Goal: Task Accomplishment & Management: Manage account settings

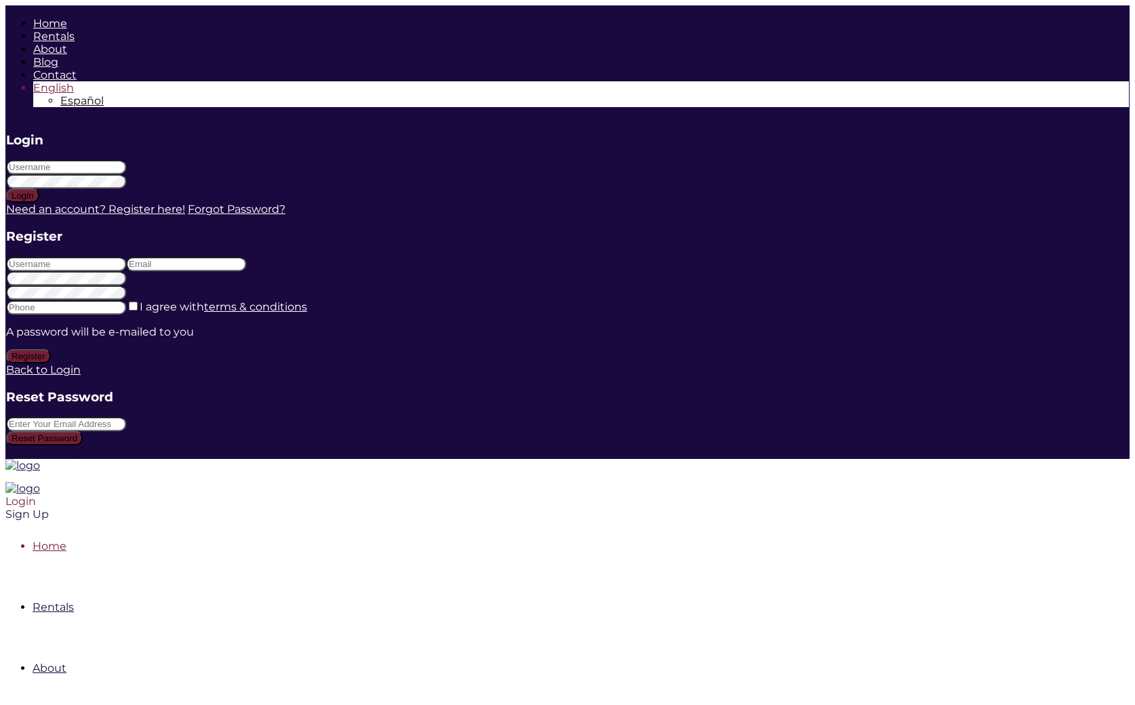
click at [914, 495] on div "Login" at bounding box center [459, 501] width 909 height 13
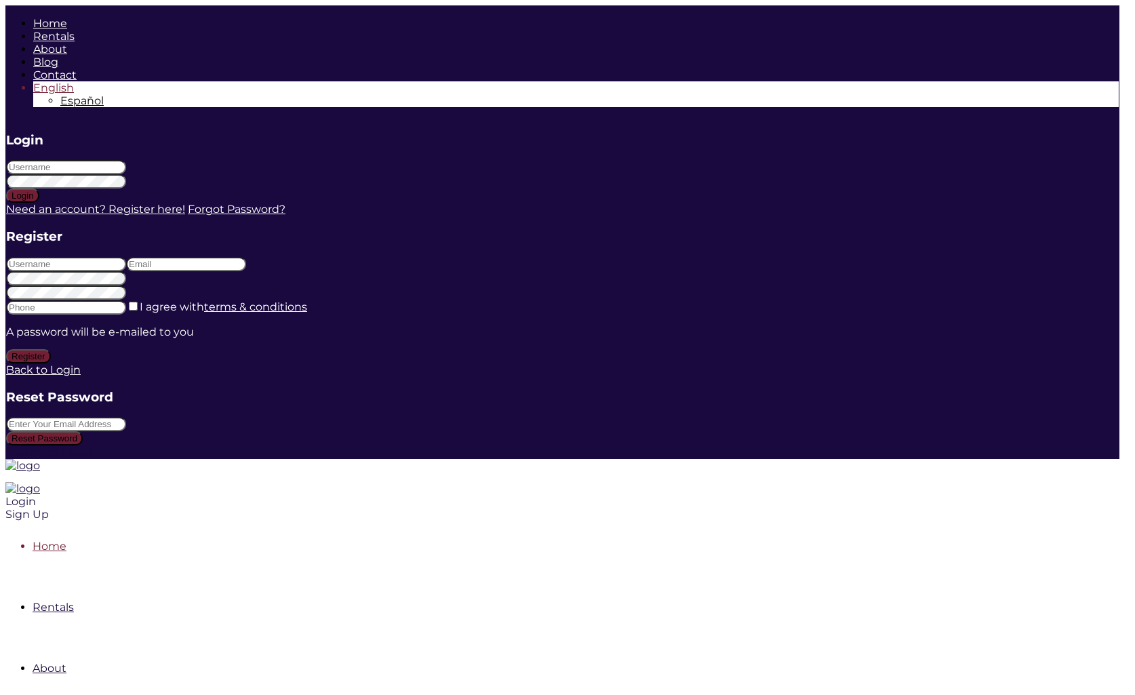
type input "marlenesaiz"
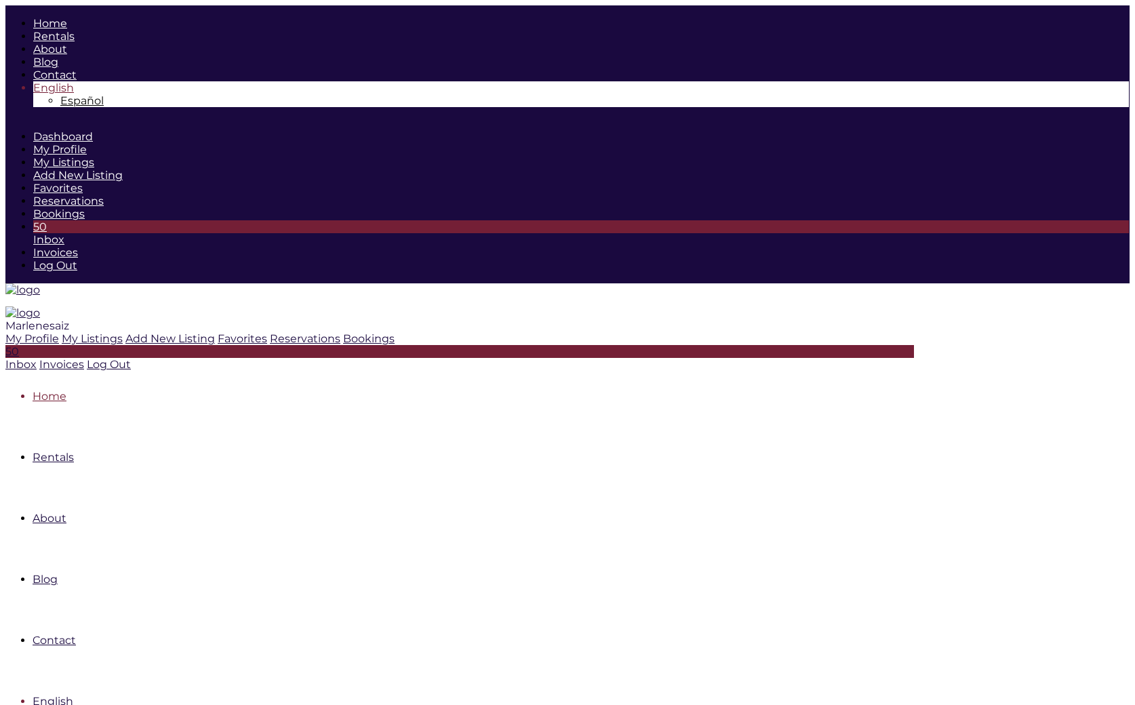
click at [69, 319] on span "Marlenesaiz" at bounding box center [37, 325] width 64 height 13
click at [270, 332] on icon at bounding box center [270, 338] width 0 height 13
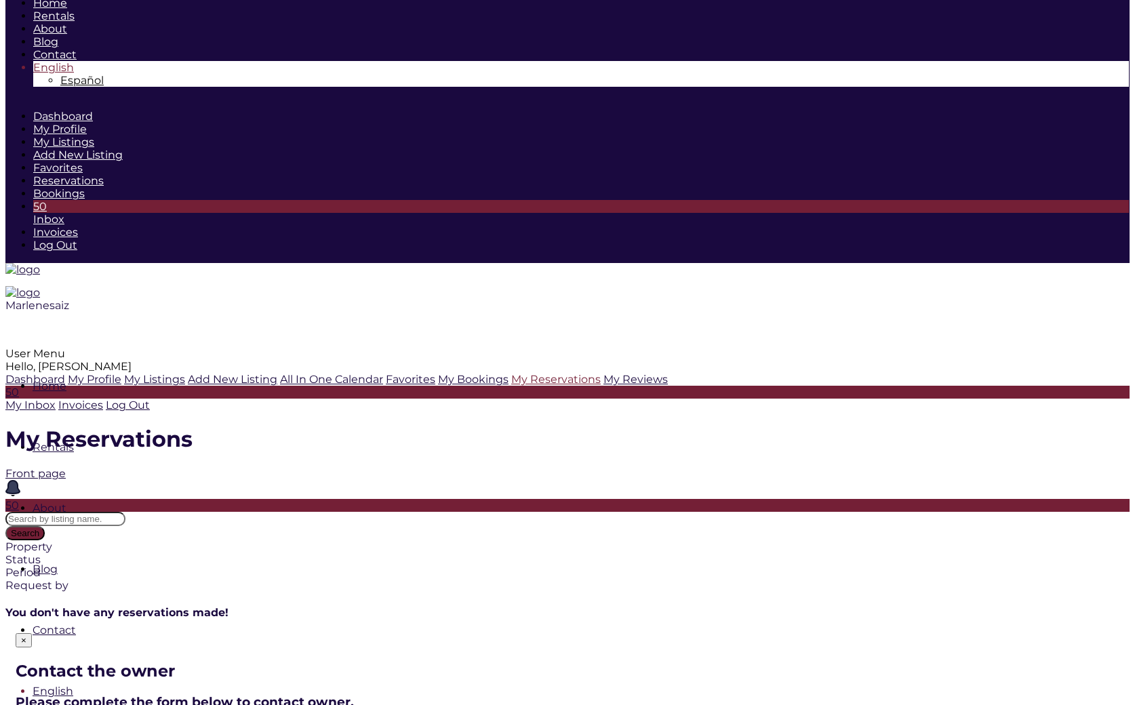
scroll to position [7, 0]
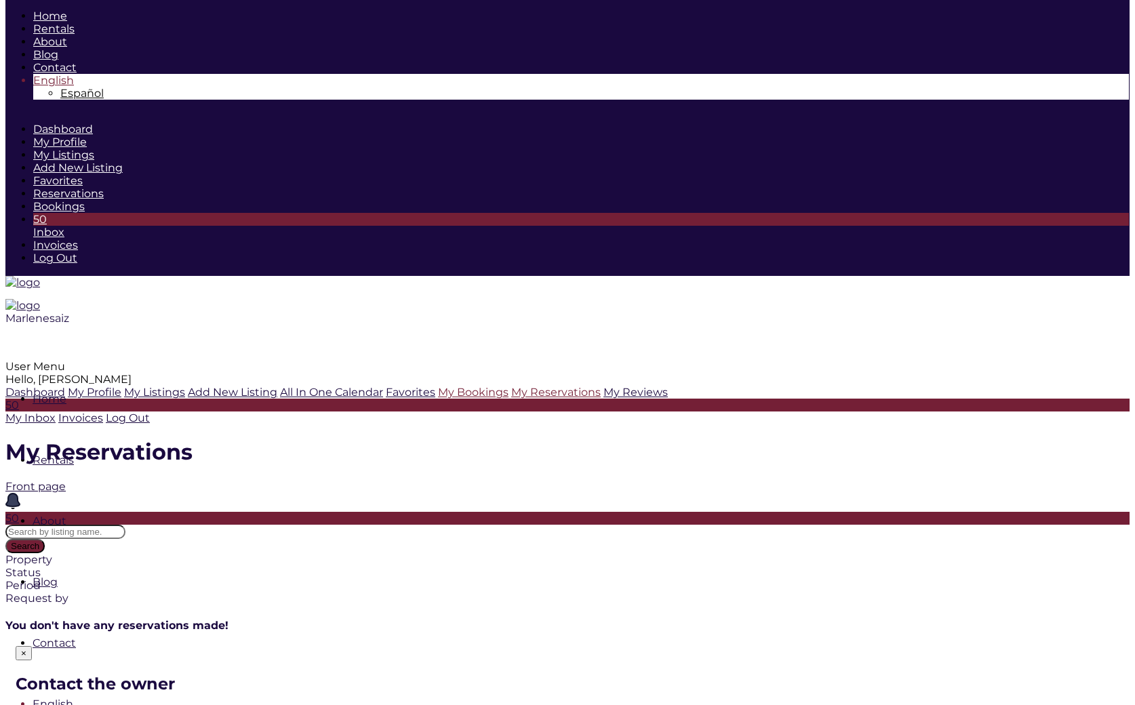
click at [438, 386] on link "My Bookings" at bounding box center [473, 392] width 71 height 13
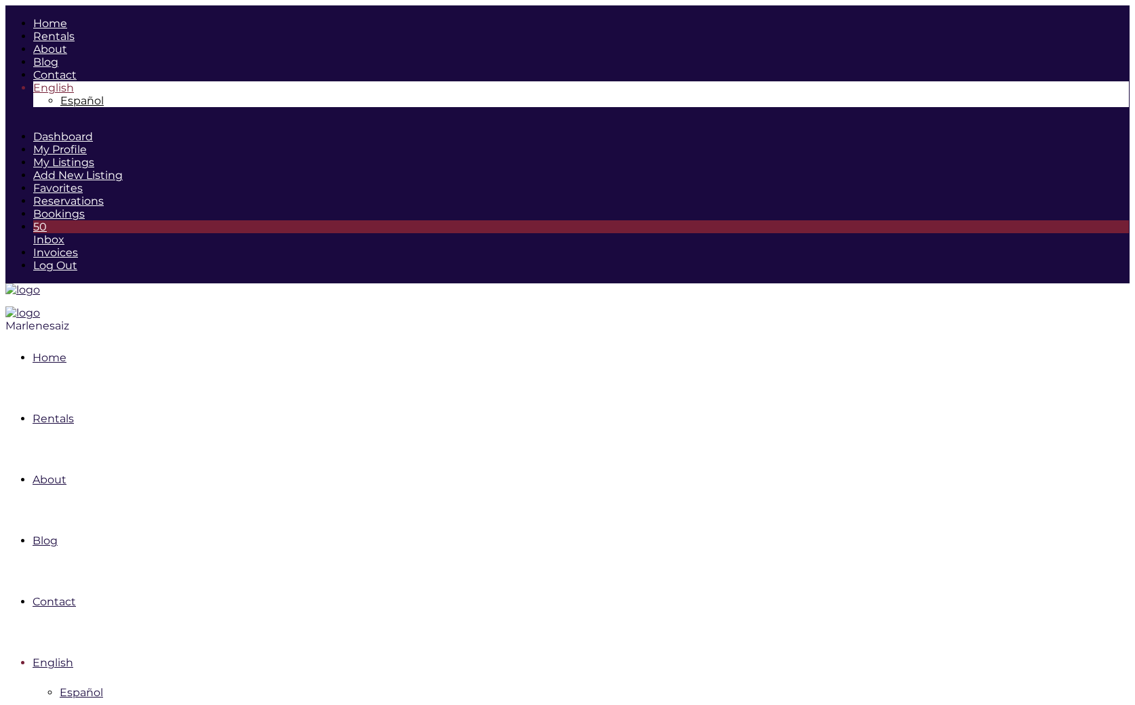
drag, startPoint x: 333, startPoint y: 515, endPoint x: 383, endPoint y: 514, distance: 49.5
drag, startPoint x: 366, startPoint y: 515, endPoint x: 380, endPoint y: 515, distance: 13.6
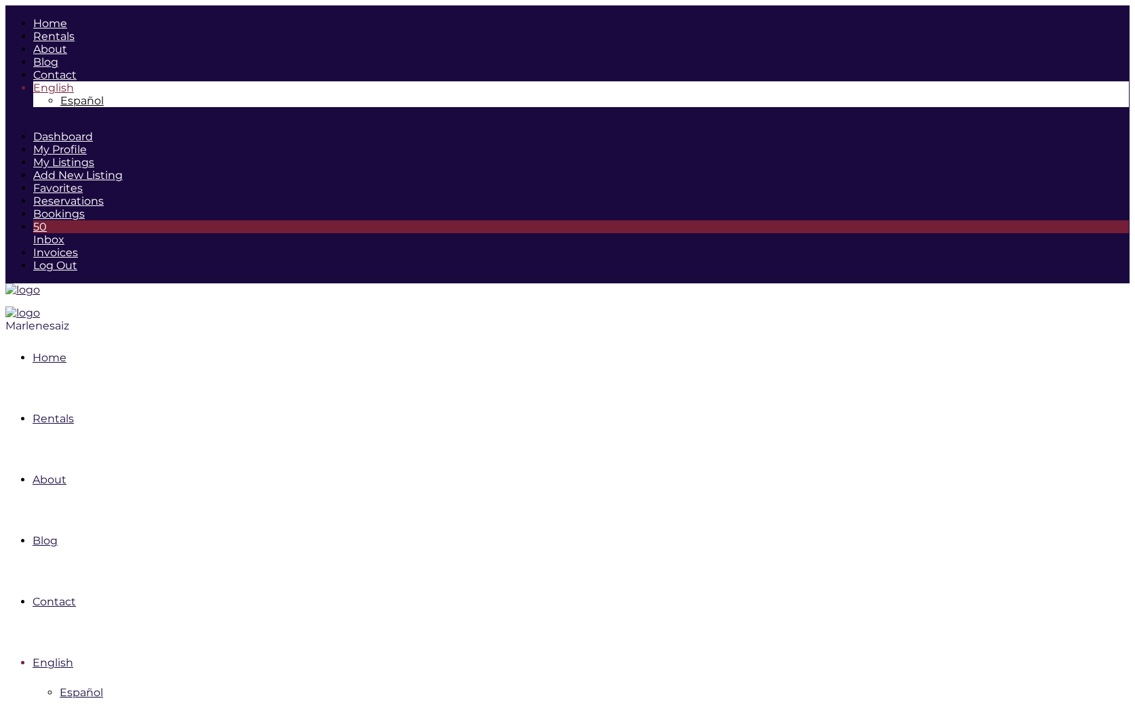
drag, startPoint x: 826, startPoint y: 320, endPoint x: 877, endPoint y: 317, distance: 51.0
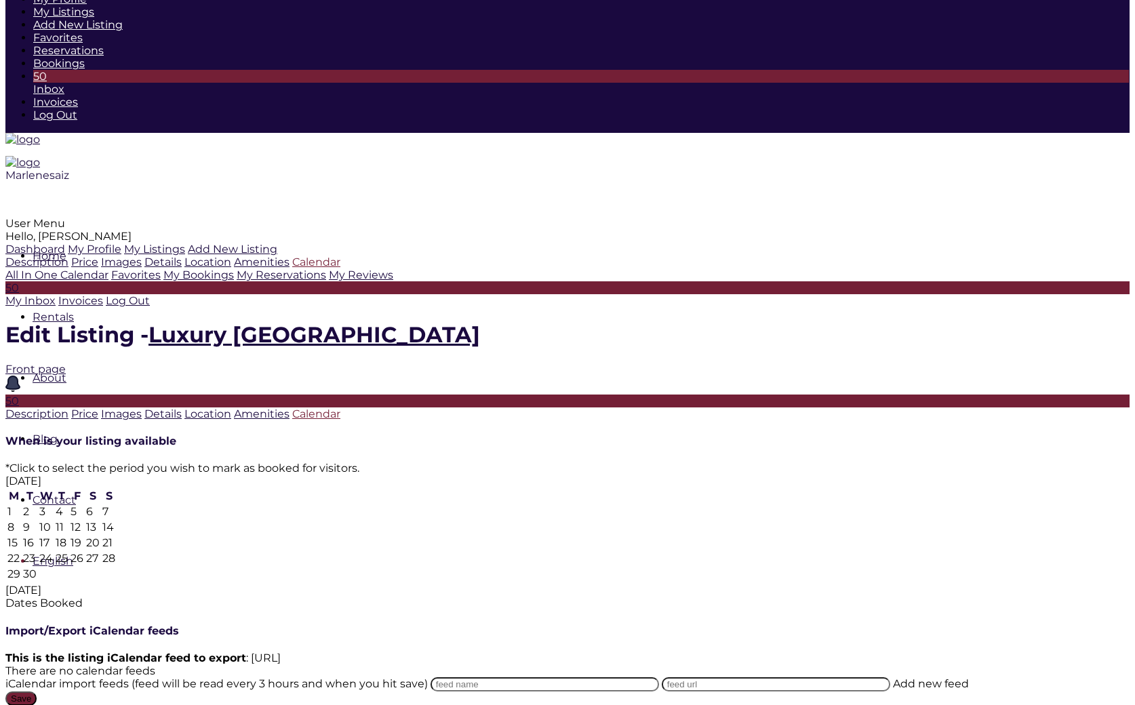
scroll to position [168, 0]
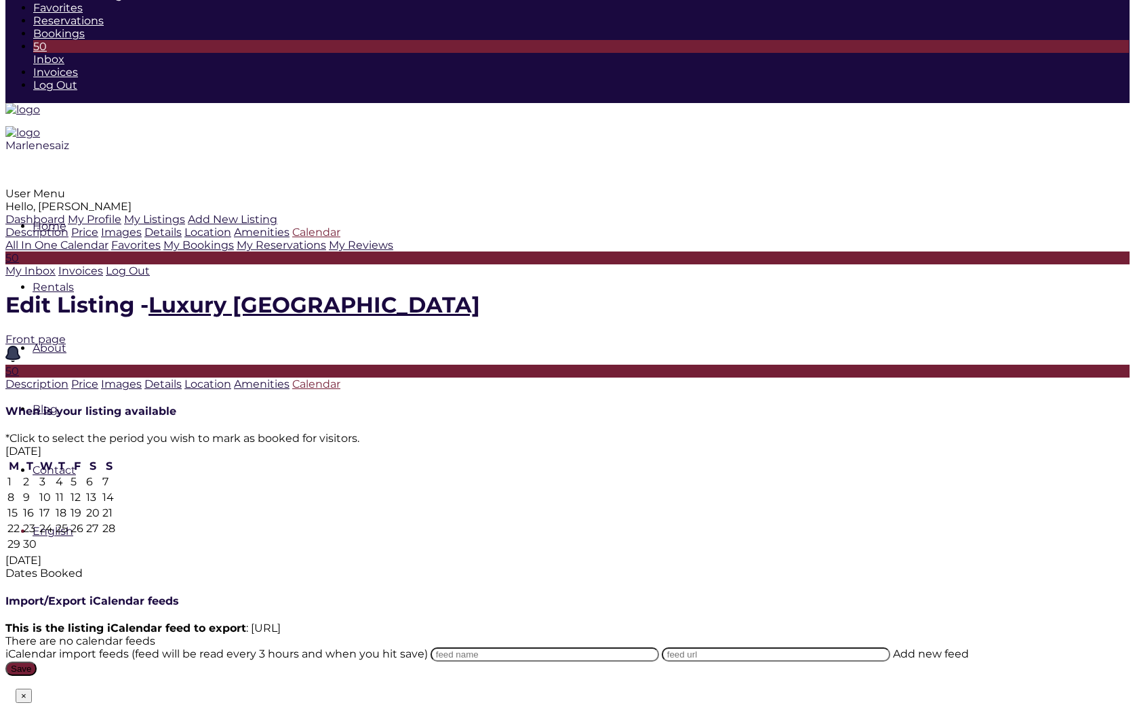
click at [37, 522] on td "23" at bounding box center [29, 529] width 15 height 14
click at [116, 522] on td "28" at bounding box center [109, 529] width 14 height 14
type input "09-23-25"
type input "09-28-25"
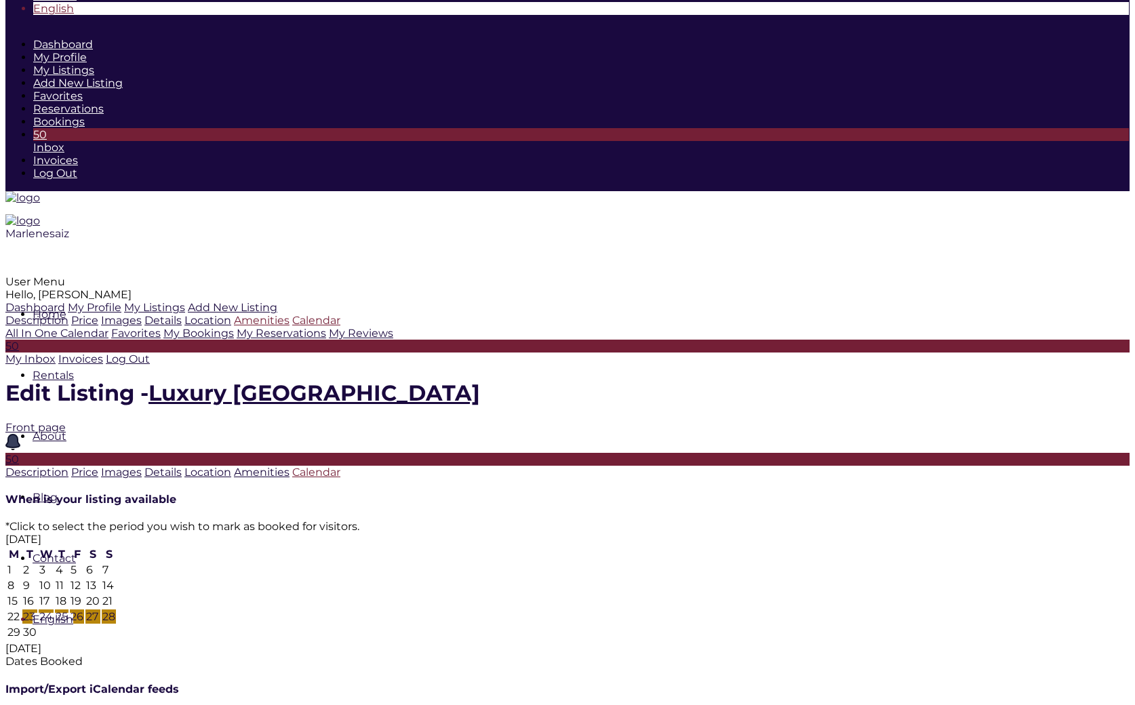
scroll to position [81, 0]
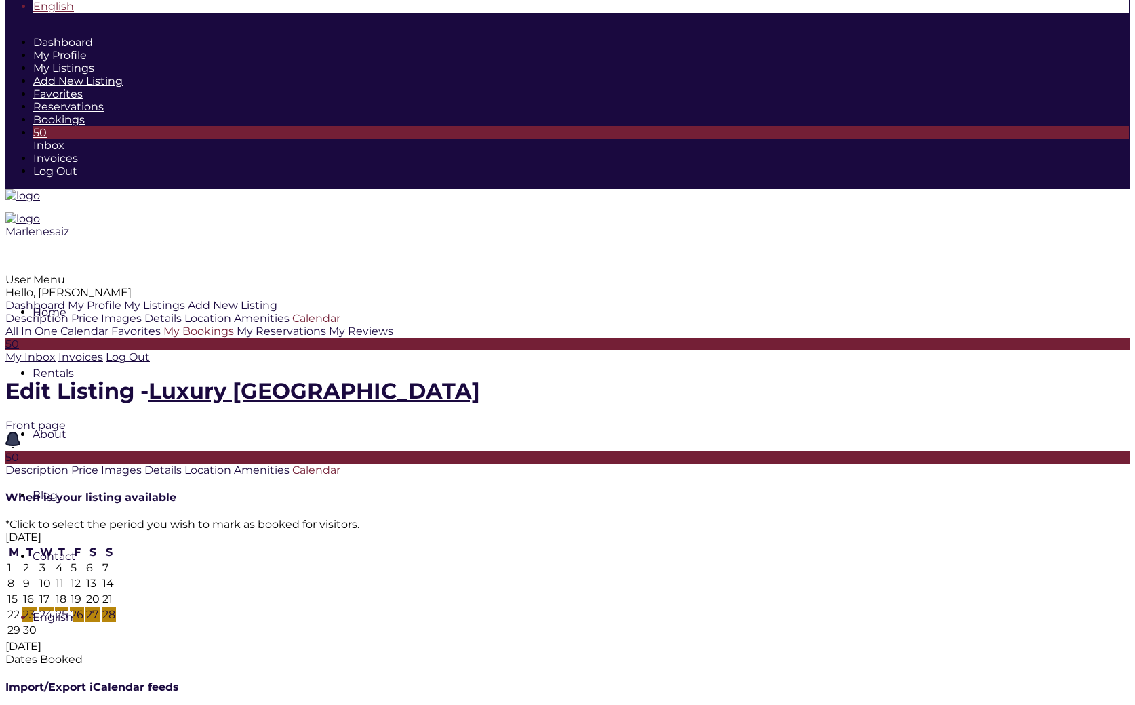
click at [163, 338] on link "My Bookings" at bounding box center [198, 331] width 71 height 13
click at [614, 640] on div "Today Dates Booked" at bounding box center [567, 653] width 1125 height 26
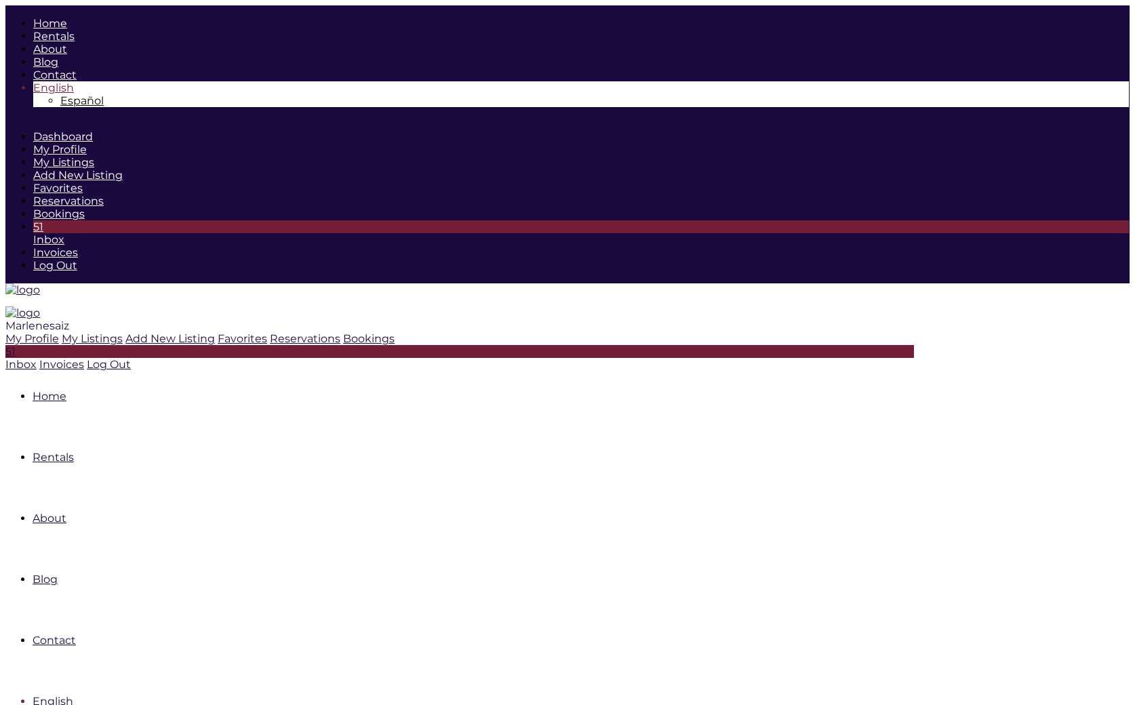
drag, startPoint x: 893, startPoint y: 322, endPoint x: 921, endPoint y: 320, distance: 27.8
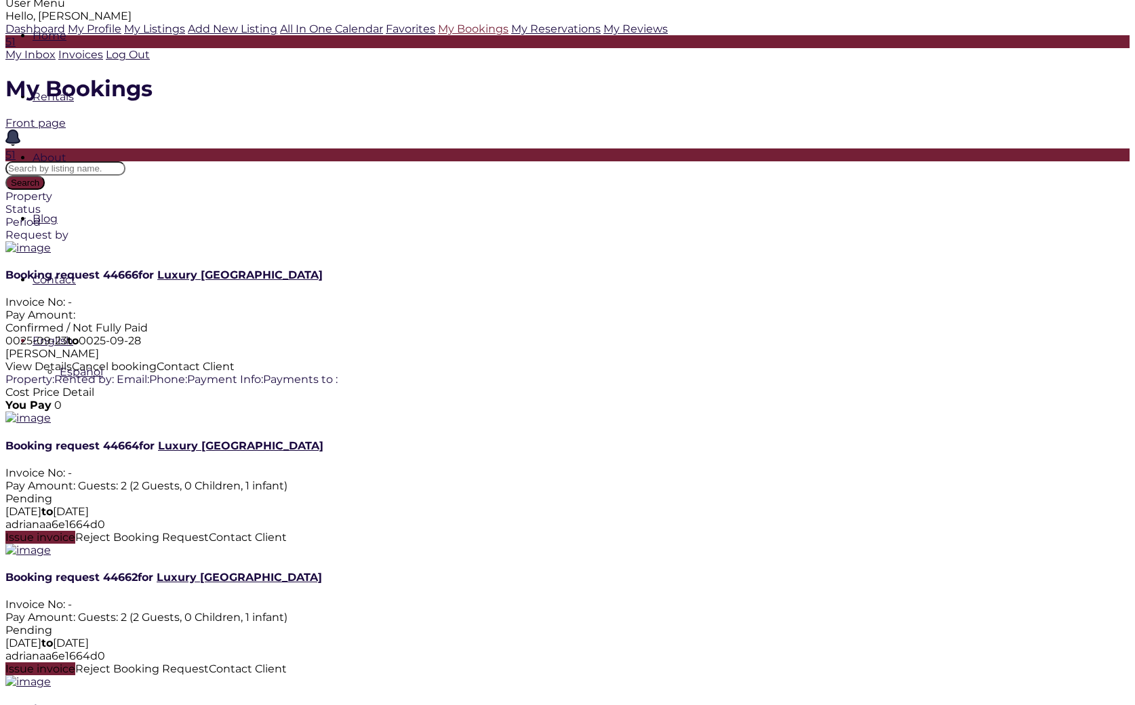
scroll to position [393, 0]
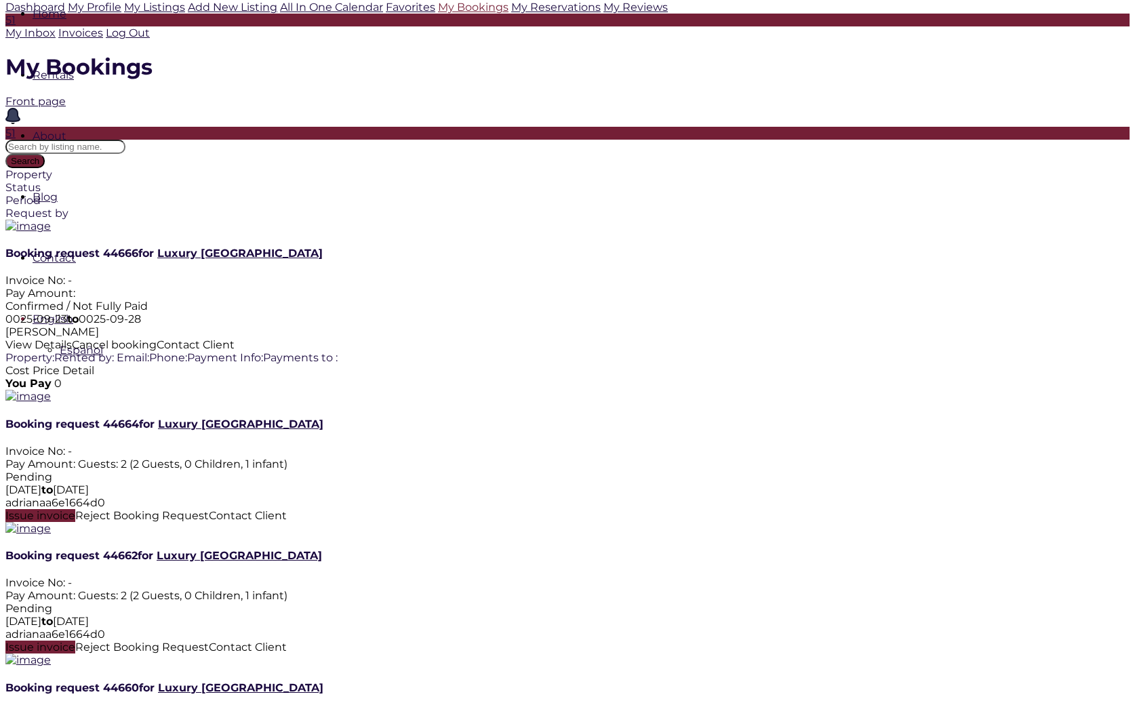
click at [75, 509] on span "Issue invoice" at bounding box center [40, 515] width 70 height 13
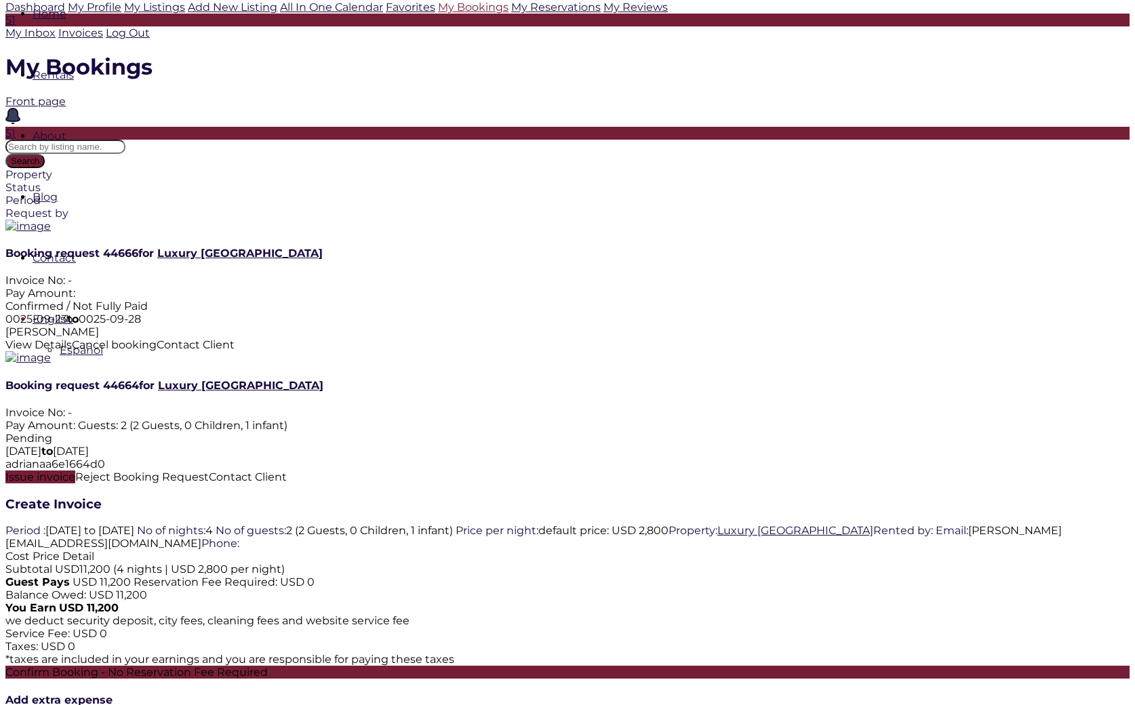
click at [342, 666] on div "Confirm Booking - No Reservation Fee Required" at bounding box center [567, 672] width 1125 height 13
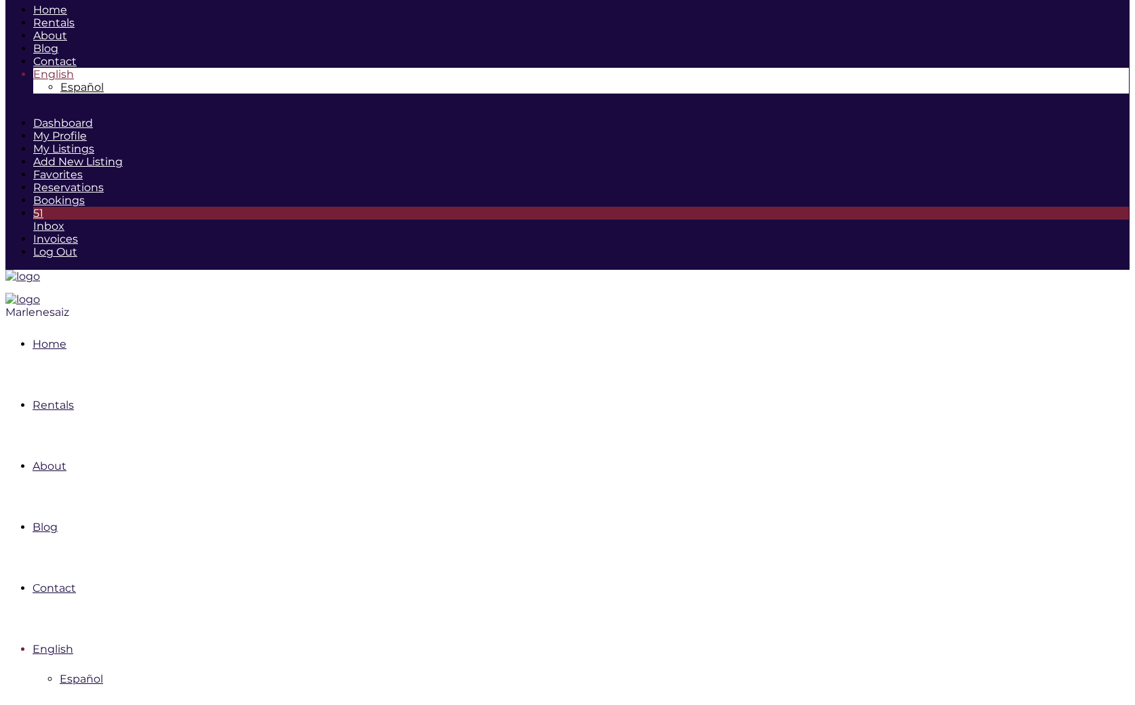
scroll to position [0, 0]
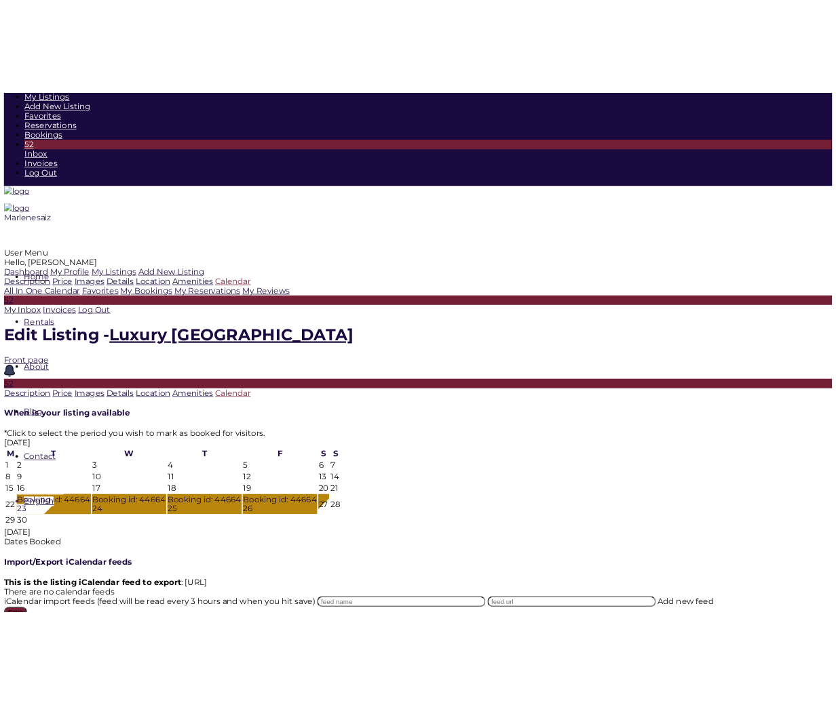
scroll to position [143, 0]
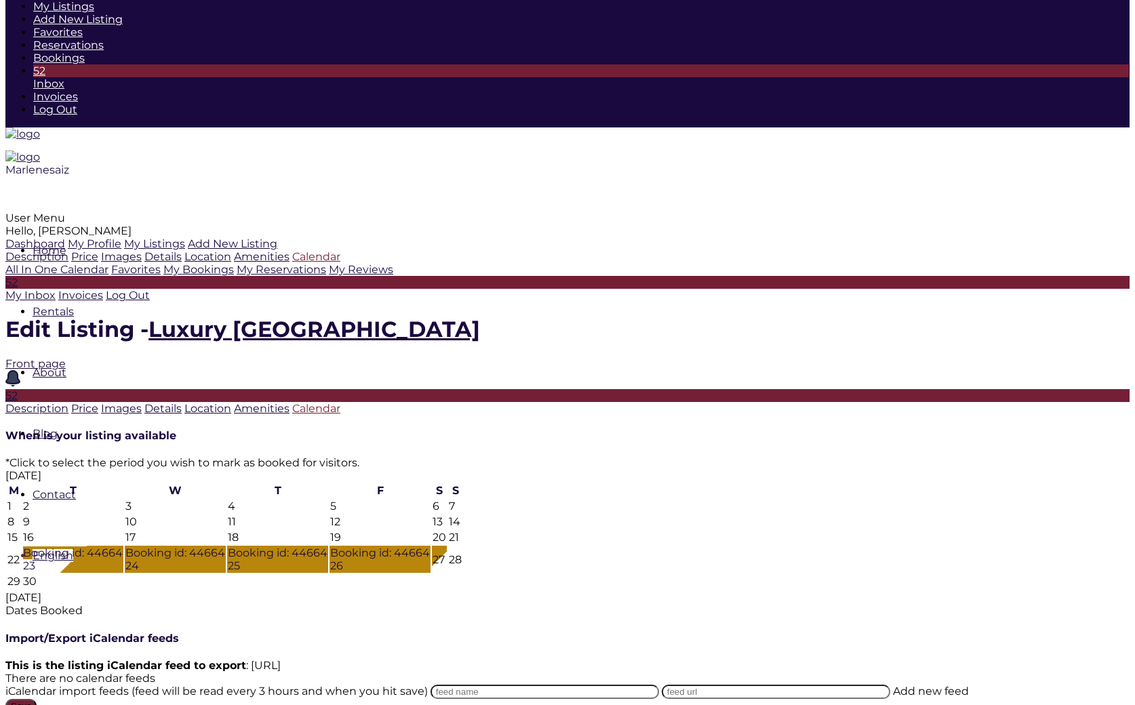
click at [5, 591] on icon at bounding box center [5, 591] width 0 height 0
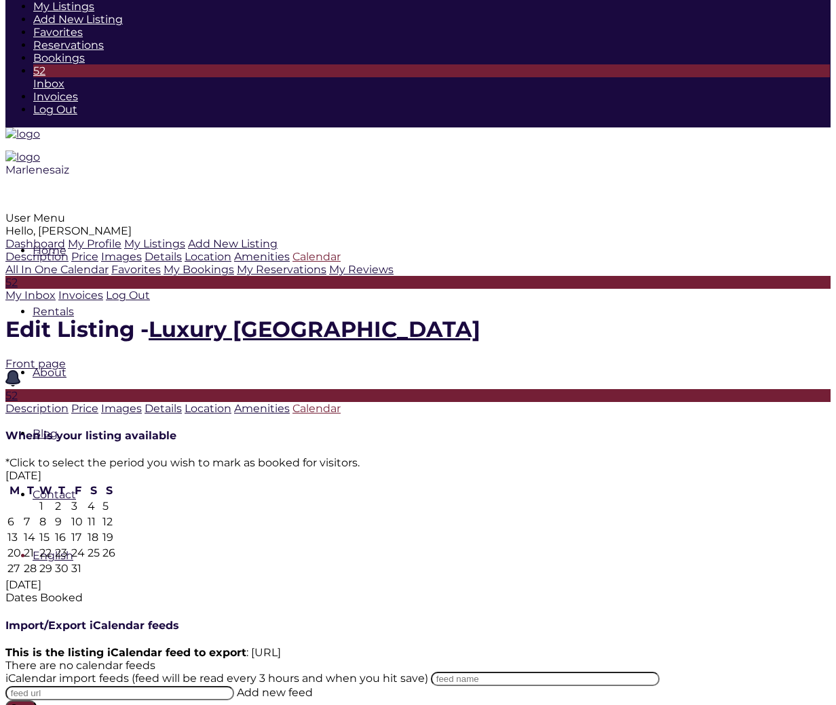
click at [53, 499] on td "1" at bounding box center [46, 506] width 14 height 14
click at [116, 499] on td "5" at bounding box center [109, 506] width 14 height 14
type input "[DATE]"
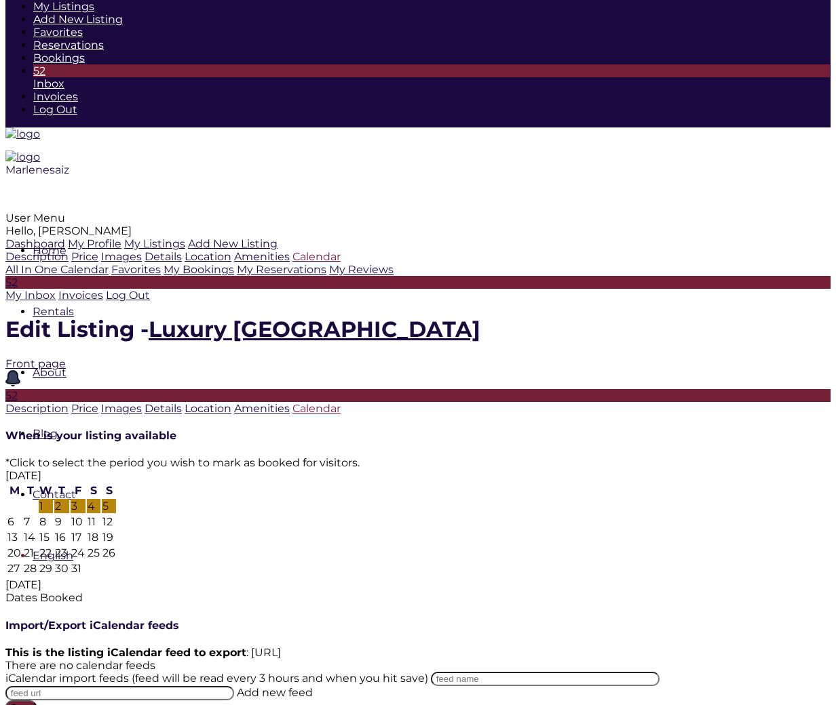
click at [117, 509] on div "[DATE] M T W T F S S 1 2 3 4 5 6 7 8 9 10 11 12 13 14 15 16 17 18 19 20 21 22 2…" at bounding box center [61, 523] width 112 height 109
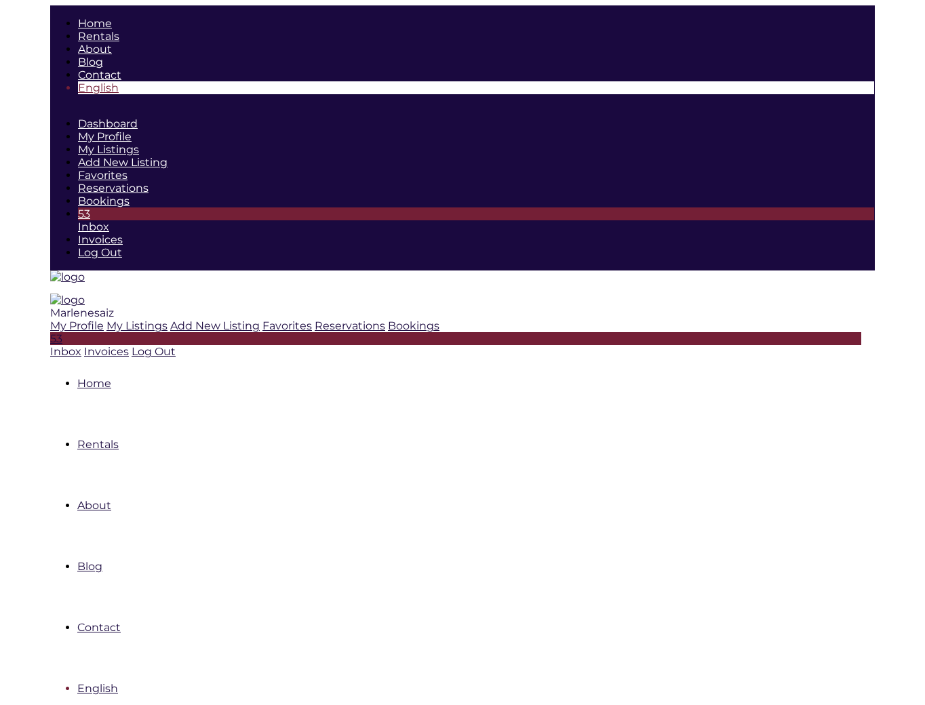
scroll to position [204, 0]
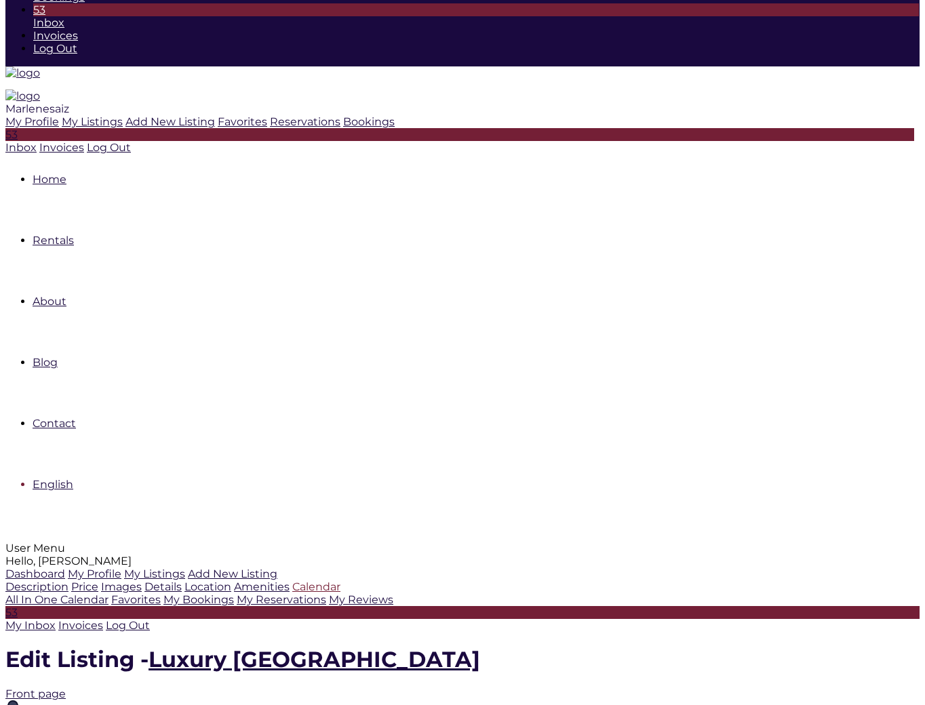
type input "[DATE]"
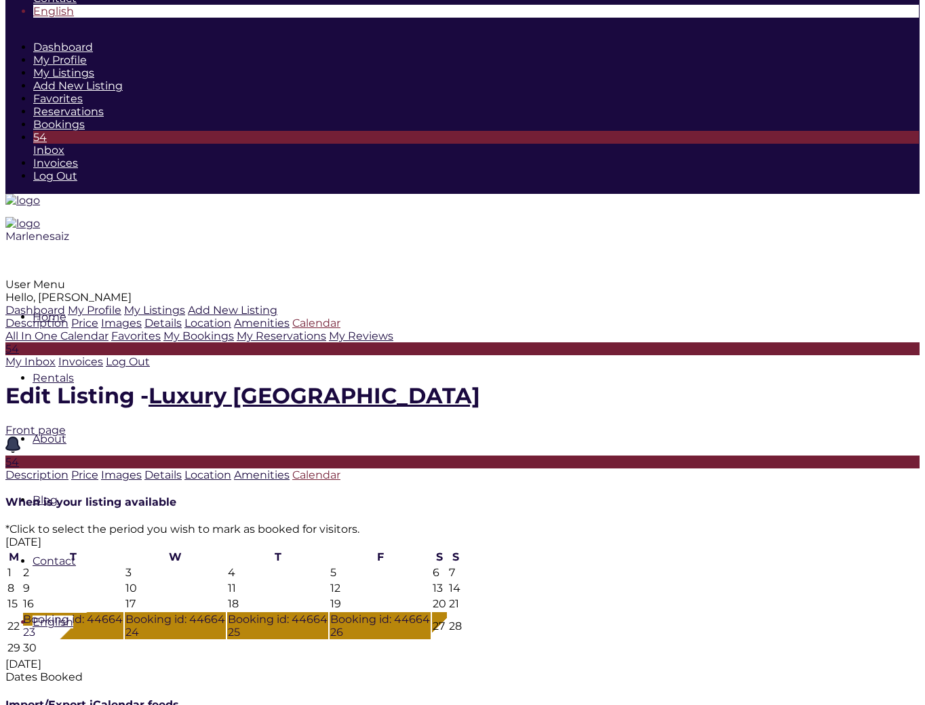
scroll to position [73, 0]
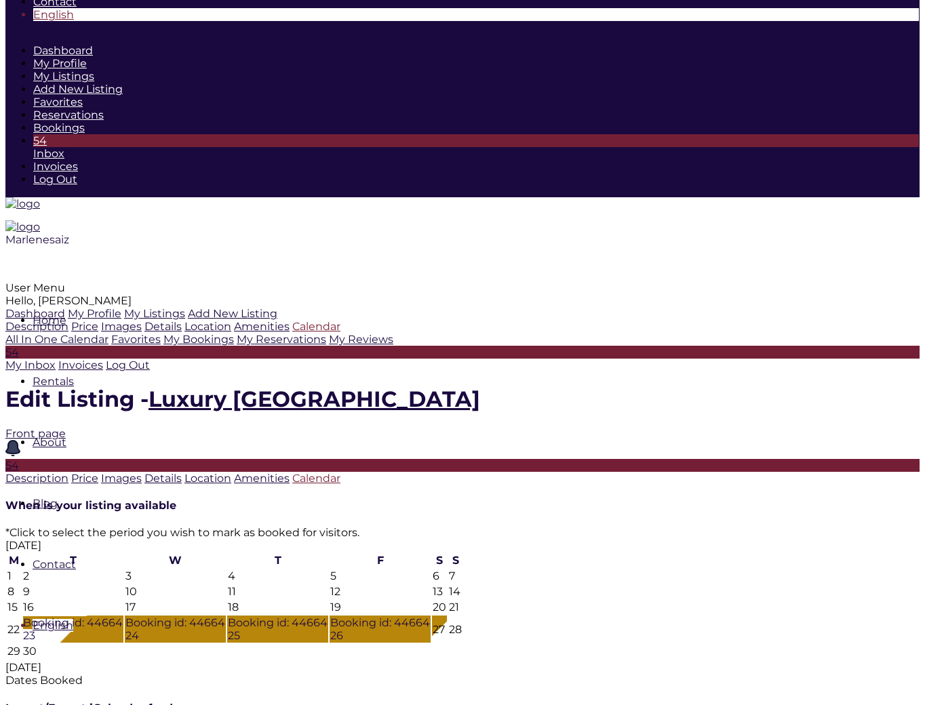
click at [833, 661] on div at bounding box center [462, 661] width 914 height 0
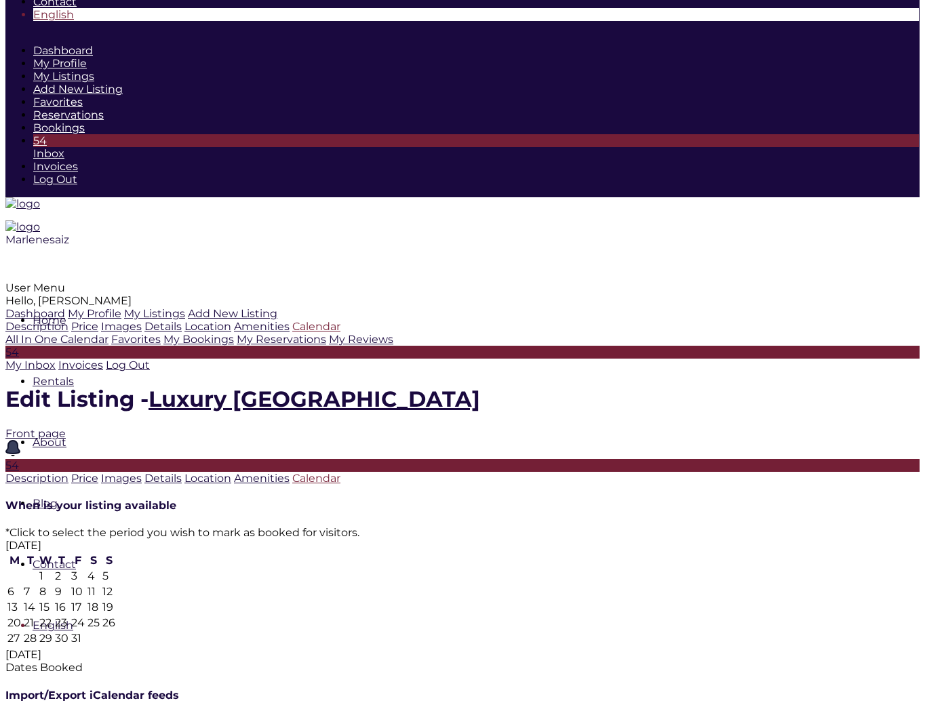
click at [53, 569] on td "1" at bounding box center [46, 576] width 14 height 14
click at [116, 569] on td "5" at bounding box center [109, 576] width 14 height 14
type input "10-01-25"
type input "10-05-25"
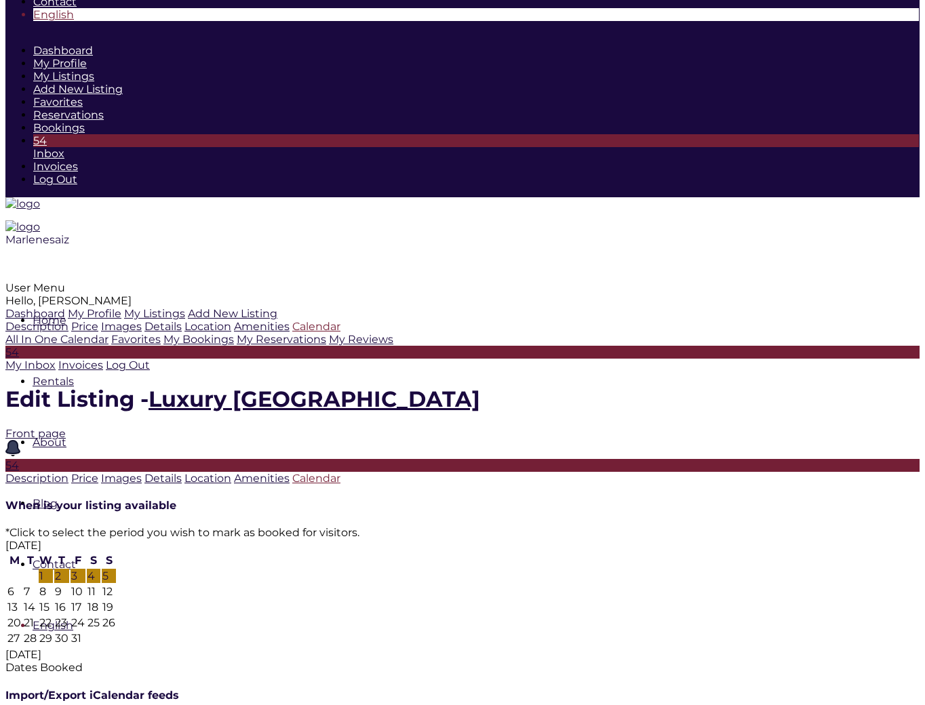
click at [880, 499] on div "When is your listing available *Click to select the period you wish to mark as …" at bounding box center [462, 647] width 914 height 297
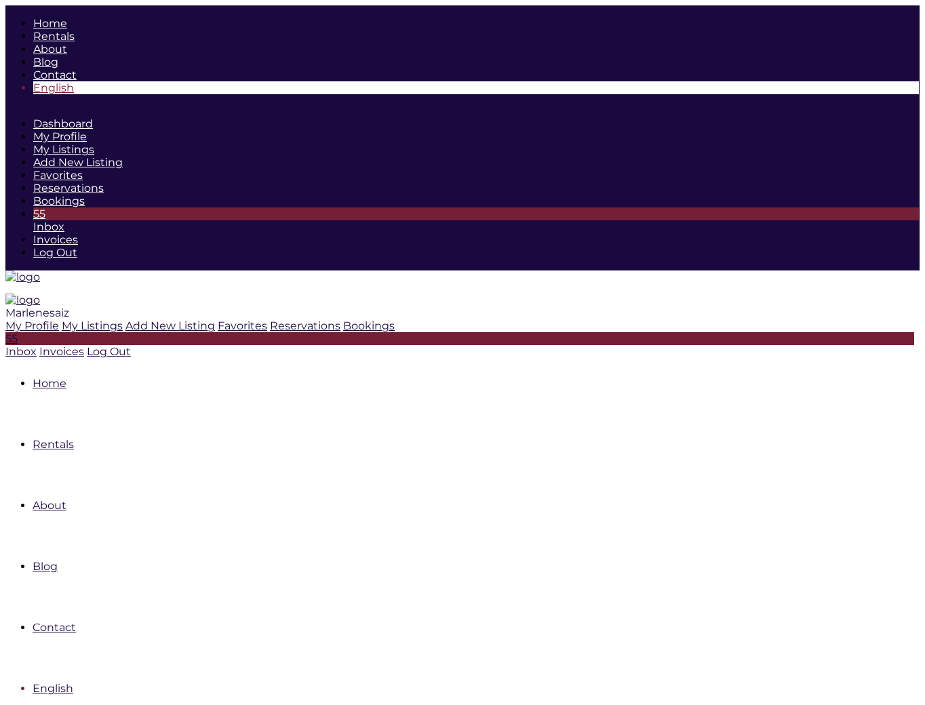
scroll to position [102, 0]
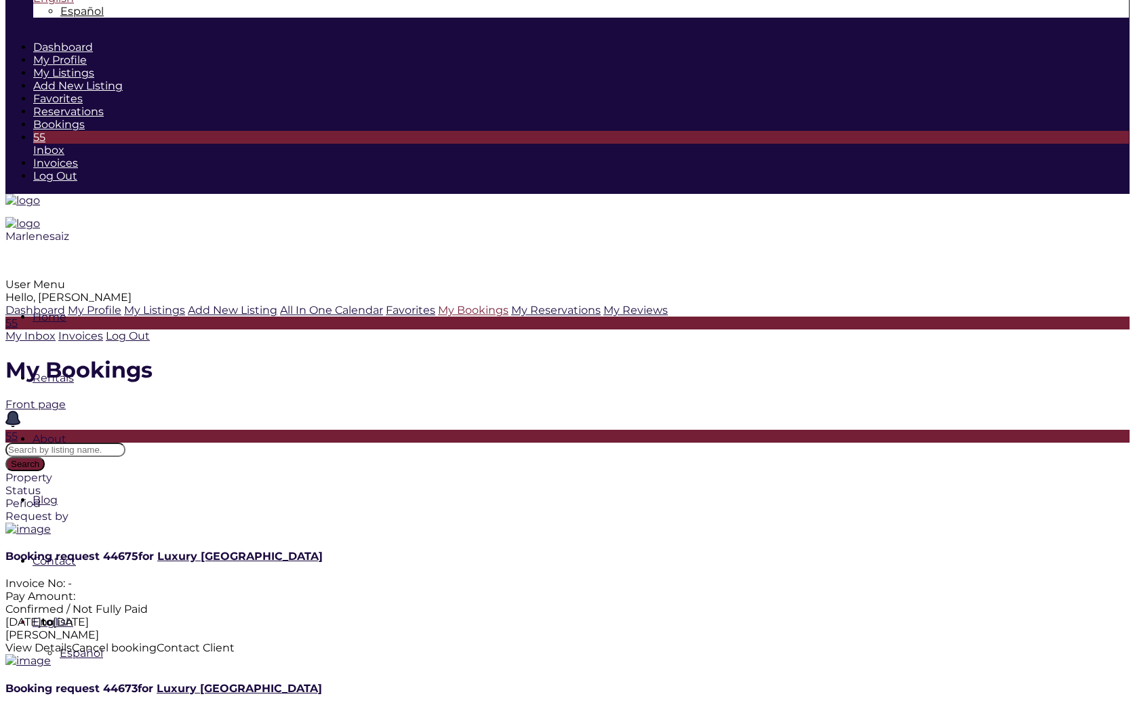
scroll to position [90, 0]
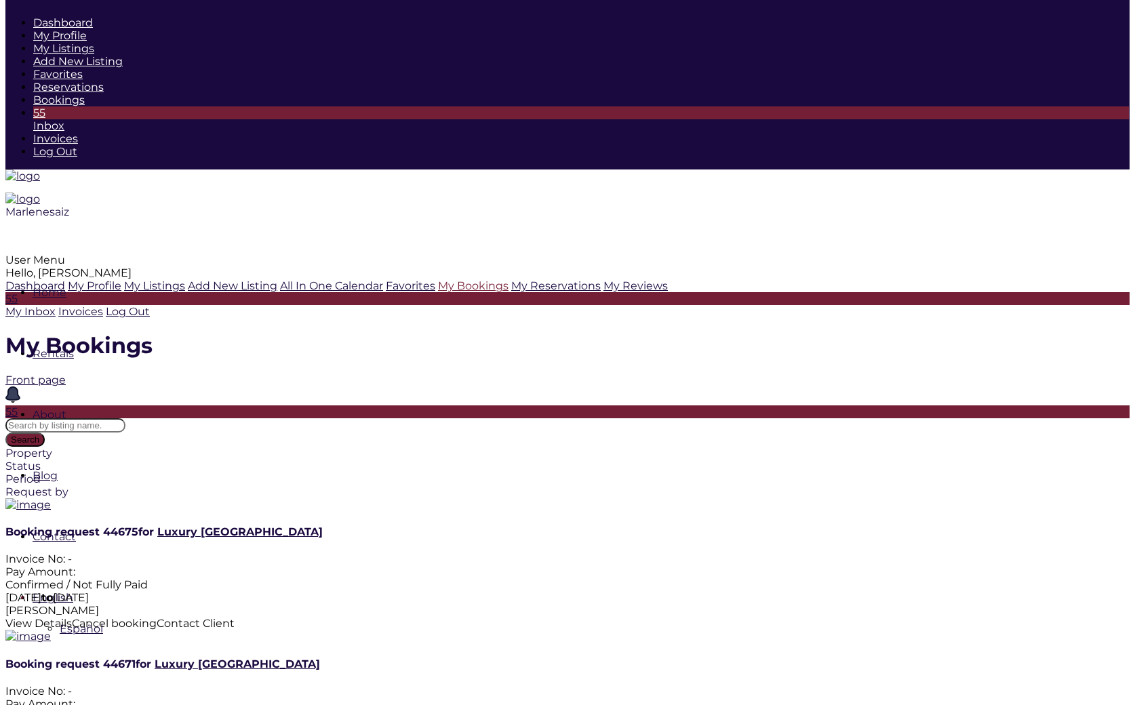
scroll to position [112, 0]
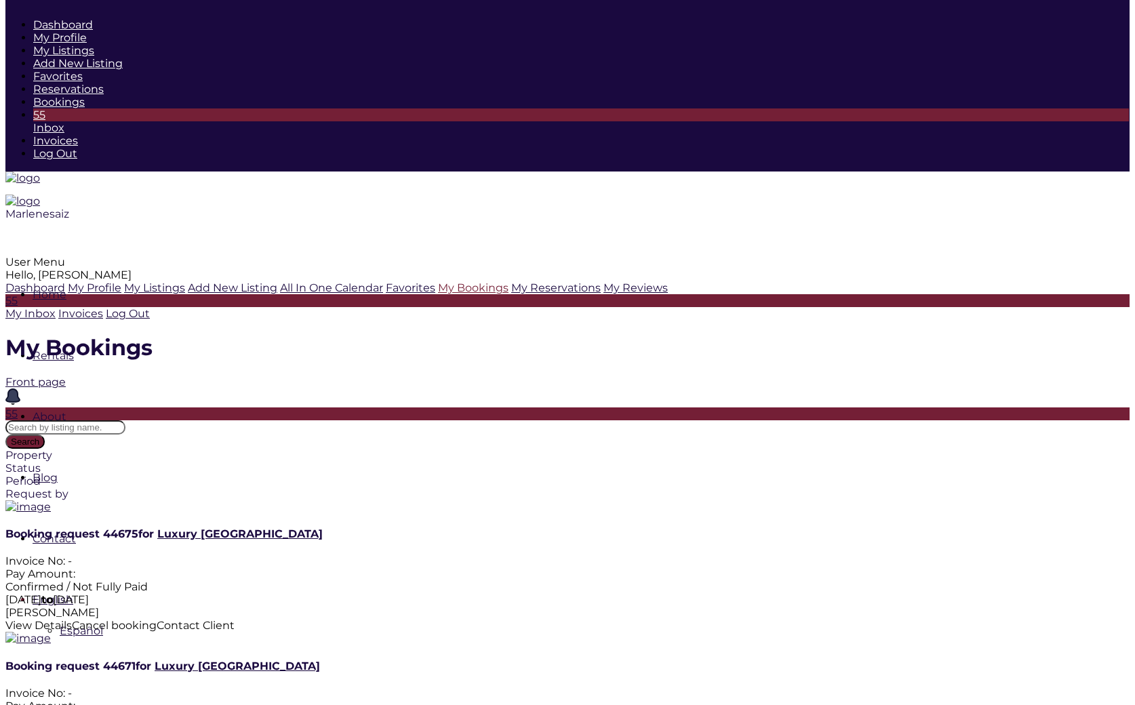
click at [72, 619] on span "View Details" at bounding box center [38, 625] width 66 height 13
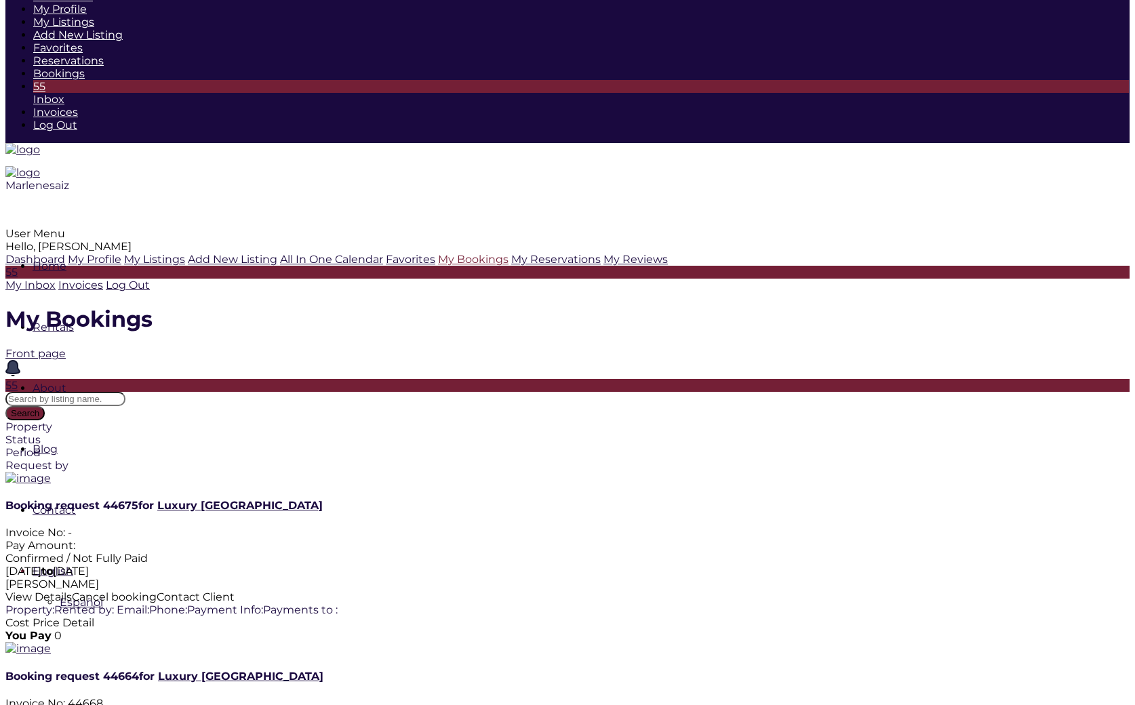
scroll to position [173, 0]
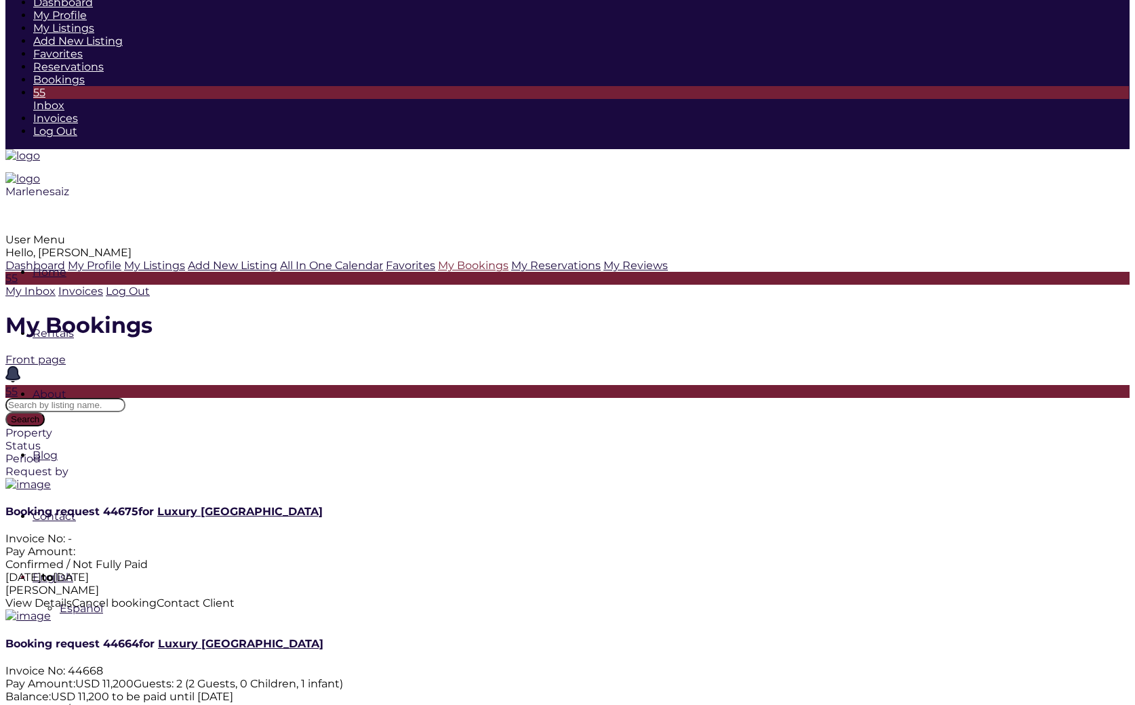
scroll to position [0, 0]
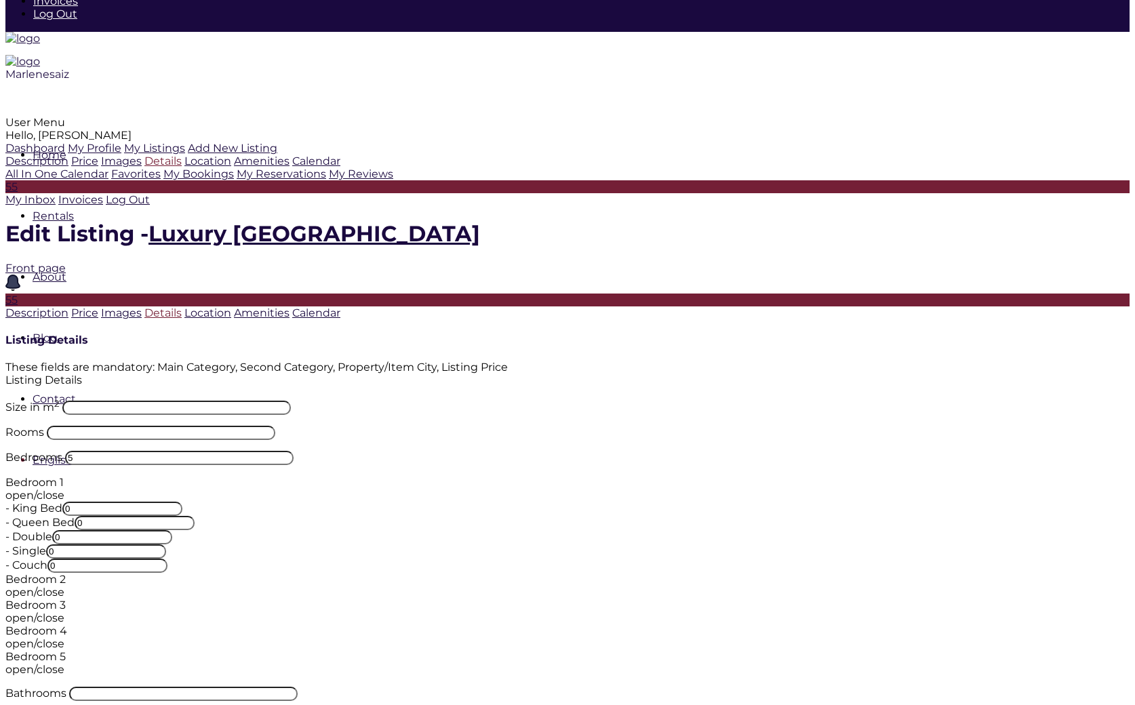
scroll to position [239, 0]
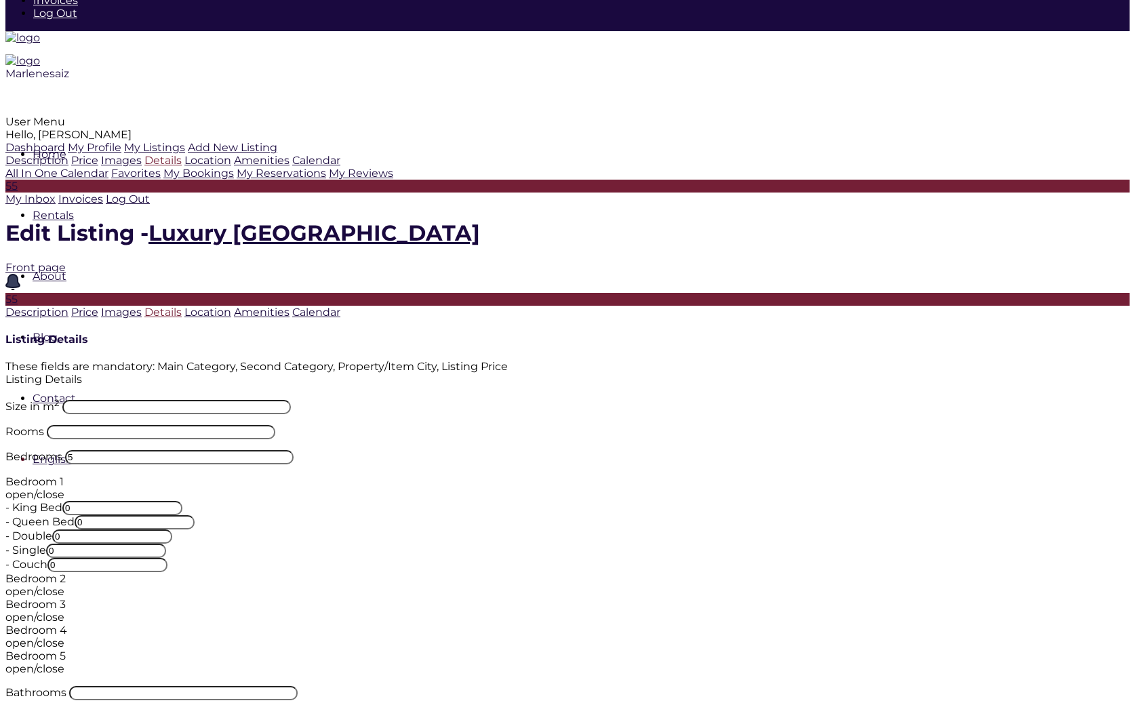
click at [66, 572] on label "Bedroom 2" at bounding box center [35, 578] width 60 height 13
click at [800, 585] on div "open/close" at bounding box center [567, 591] width 1125 height 13
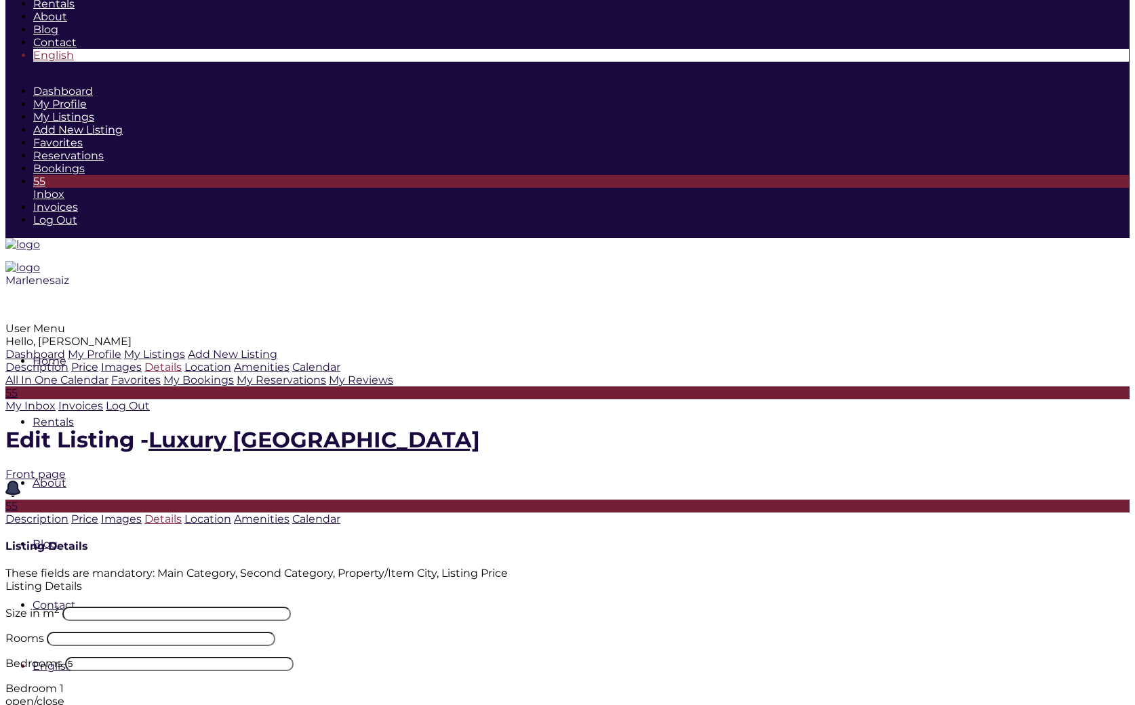
scroll to position [0, 0]
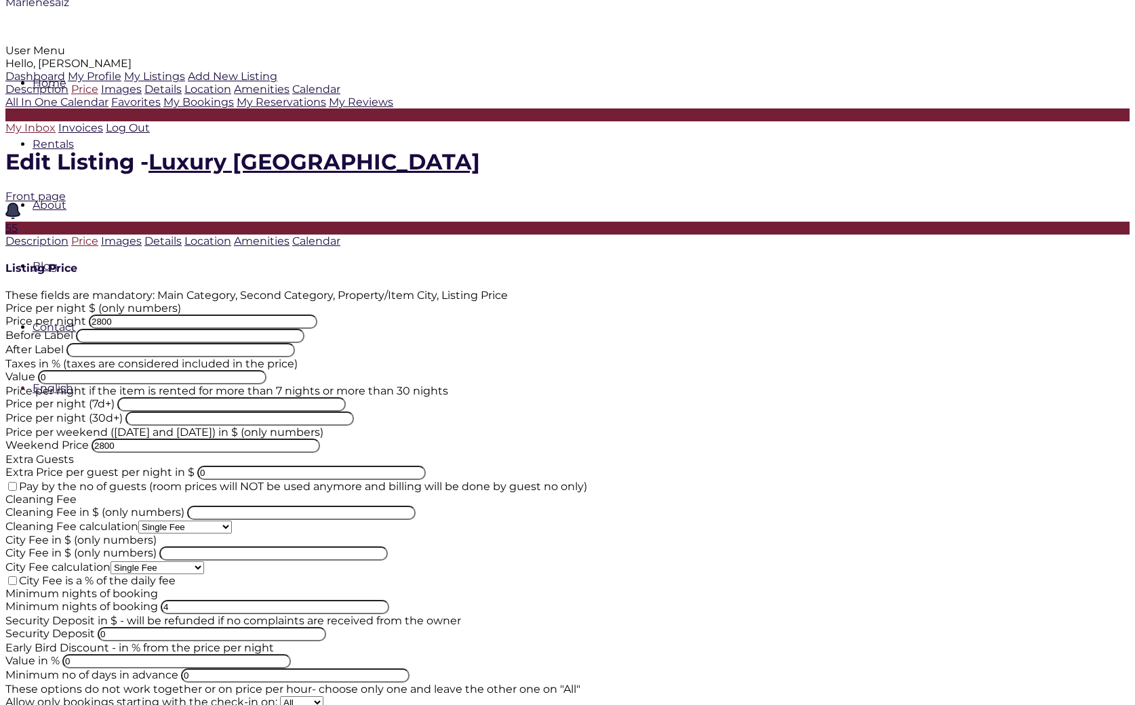
scroll to position [307, 0]
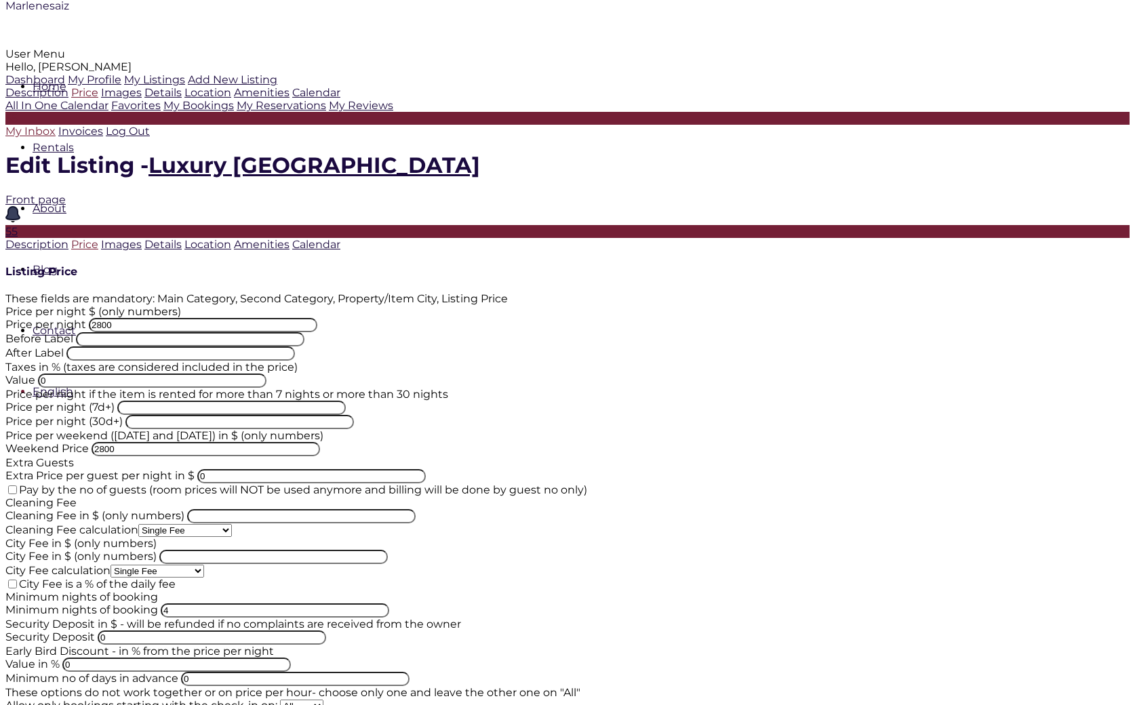
click at [100, 138] on link "55 My Inbox" at bounding box center [567, 125] width 1125 height 26
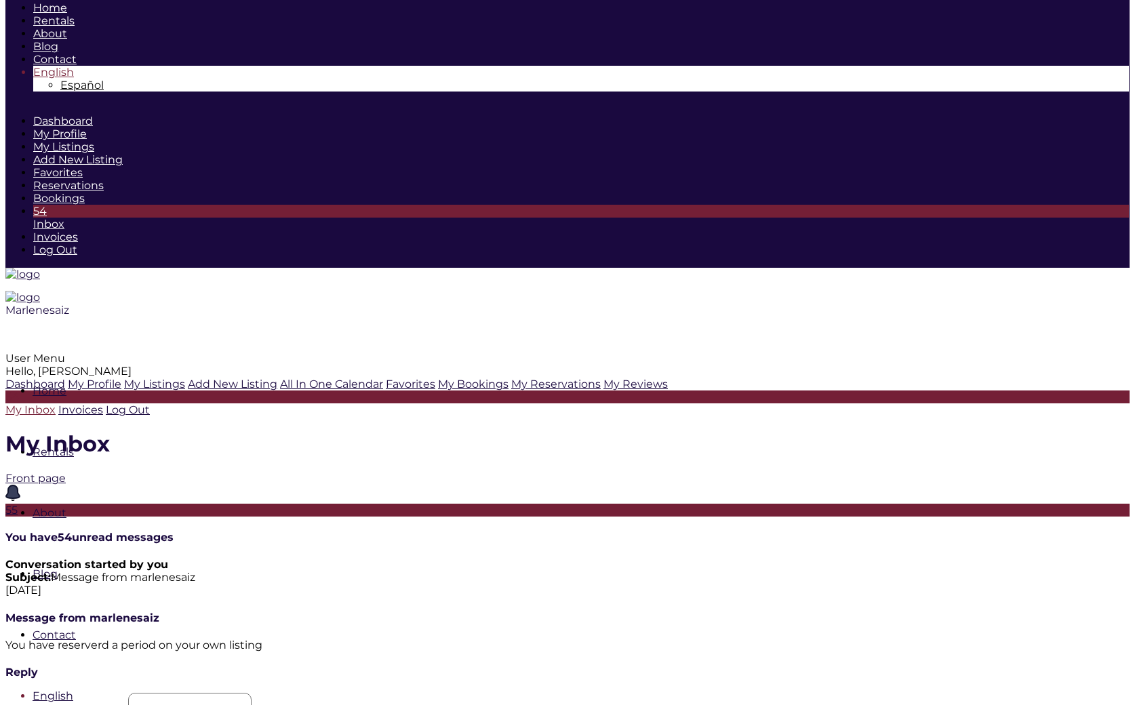
scroll to position [13, 0]
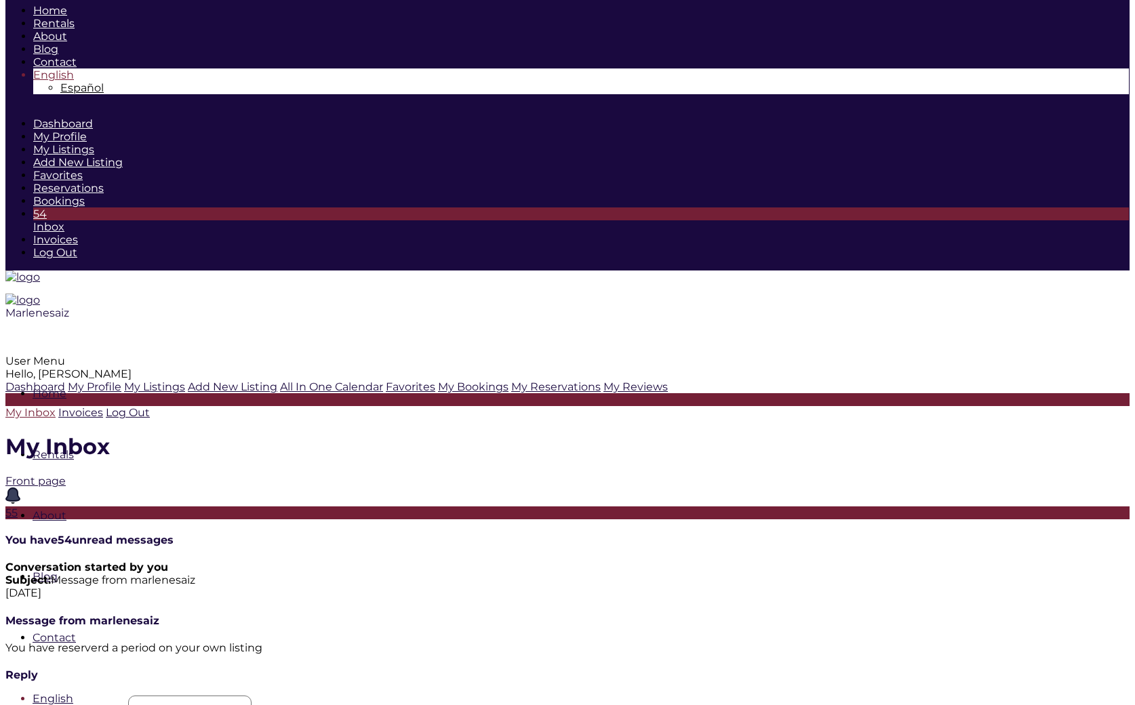
click at [5, 600] on span at bounding box center [5, 600] width 0 height 0
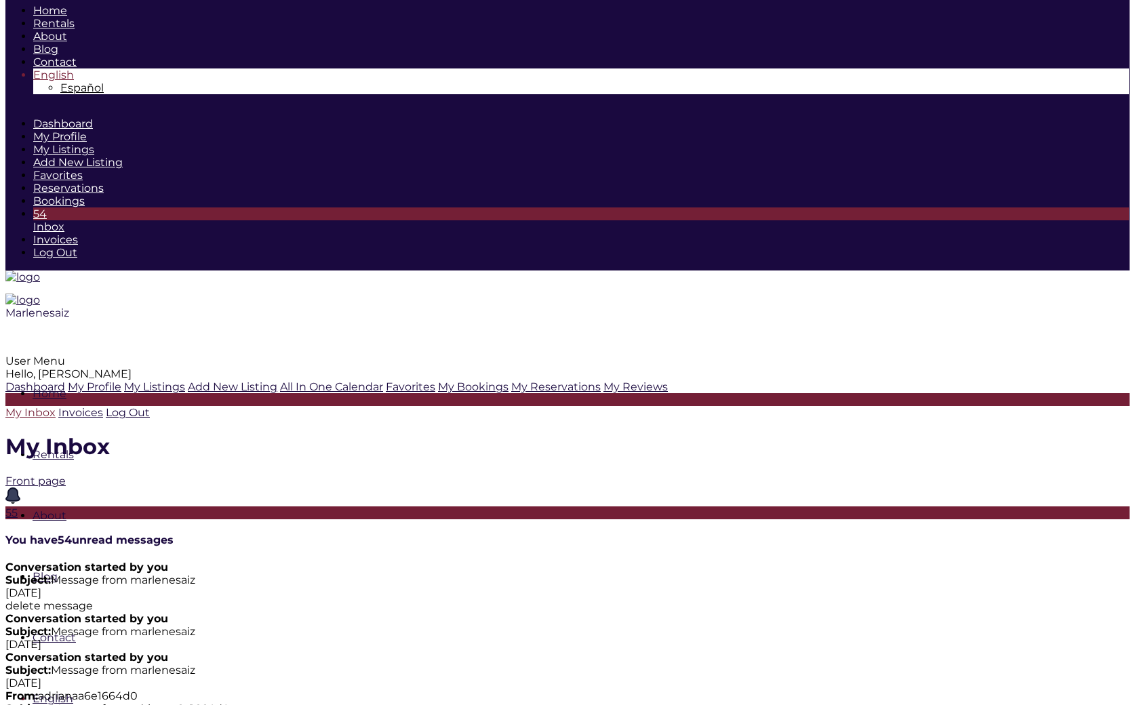
click at [5, 600] on span at bounding box center [5, 600] width 0 height 0
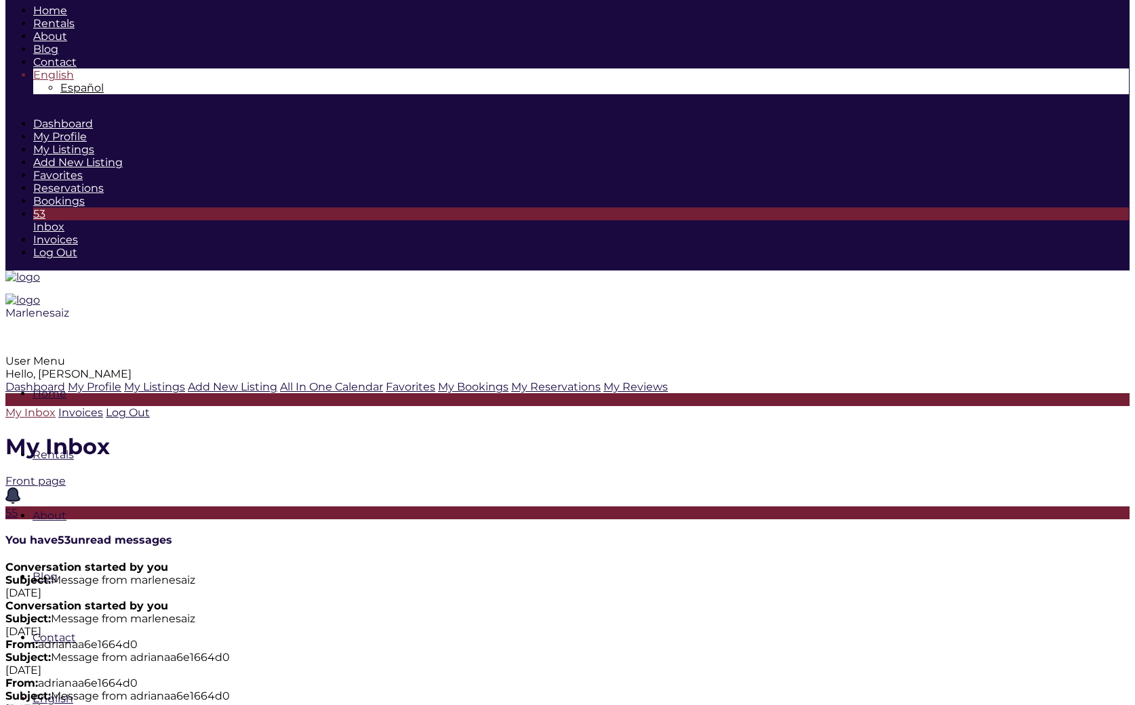
click at [5, 600] on span at bounding box center [5, 600] width 0 height 0
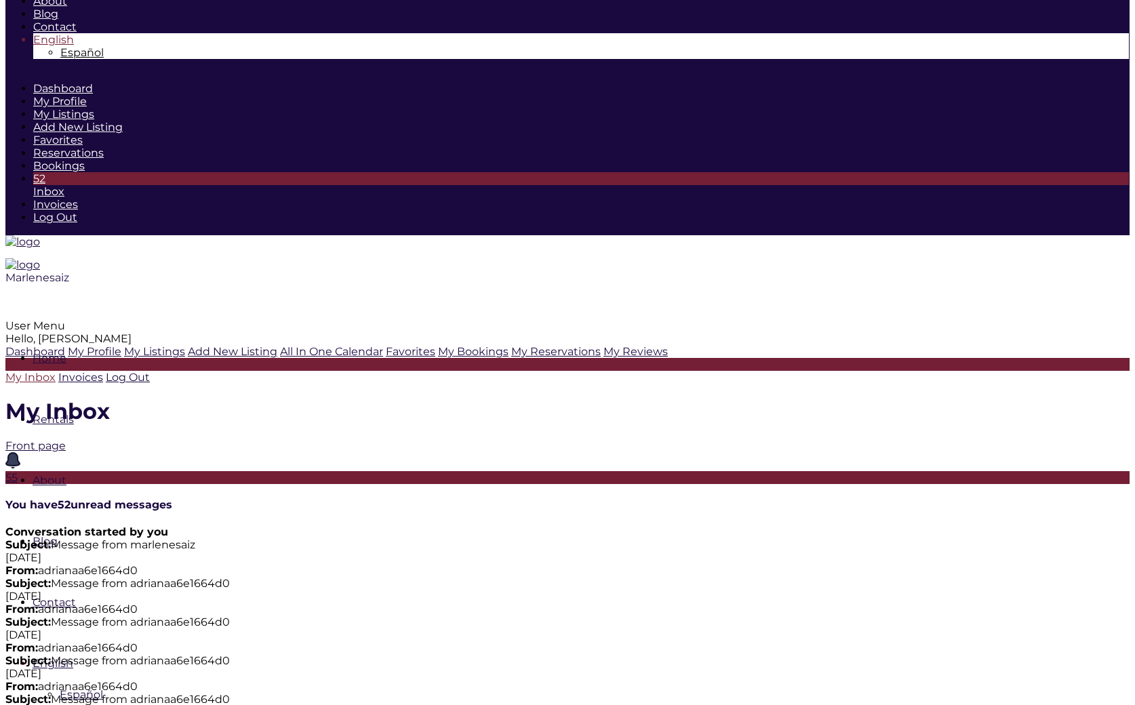
scroll to position [0, 0]
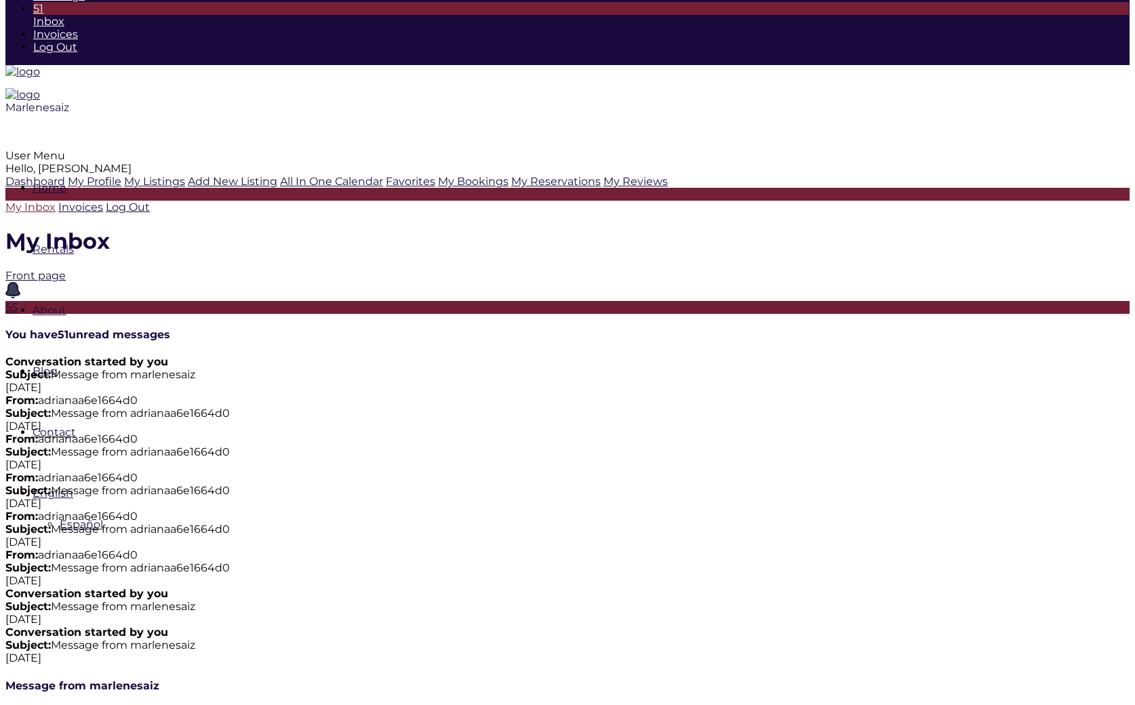
scroll to position [219, 0]
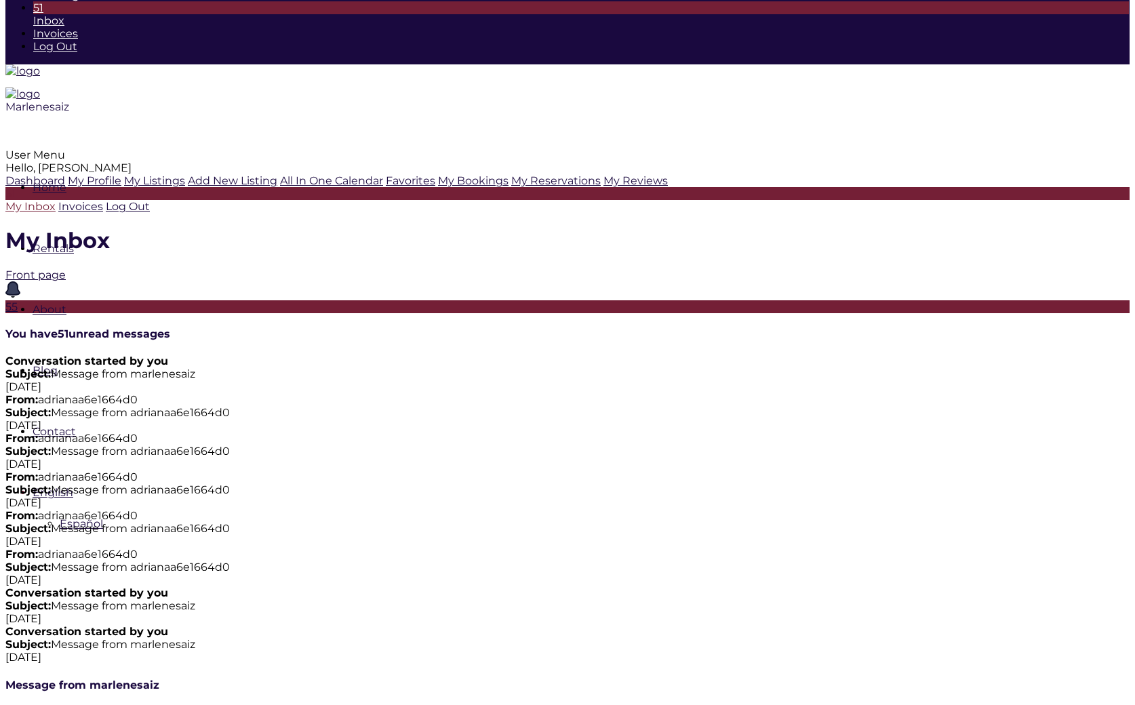
click at [996, 625] on div "Conversation started by you Subject: Message from marlenesaiz 2025-09-19" at bounding box center [567, 644] width 1125 height 39
click at [732, 587] on div "Conversation started by you Subject: Message from marlenesaiz 2025-09-19" at bounding box center [567, 606] width 1125 height 39
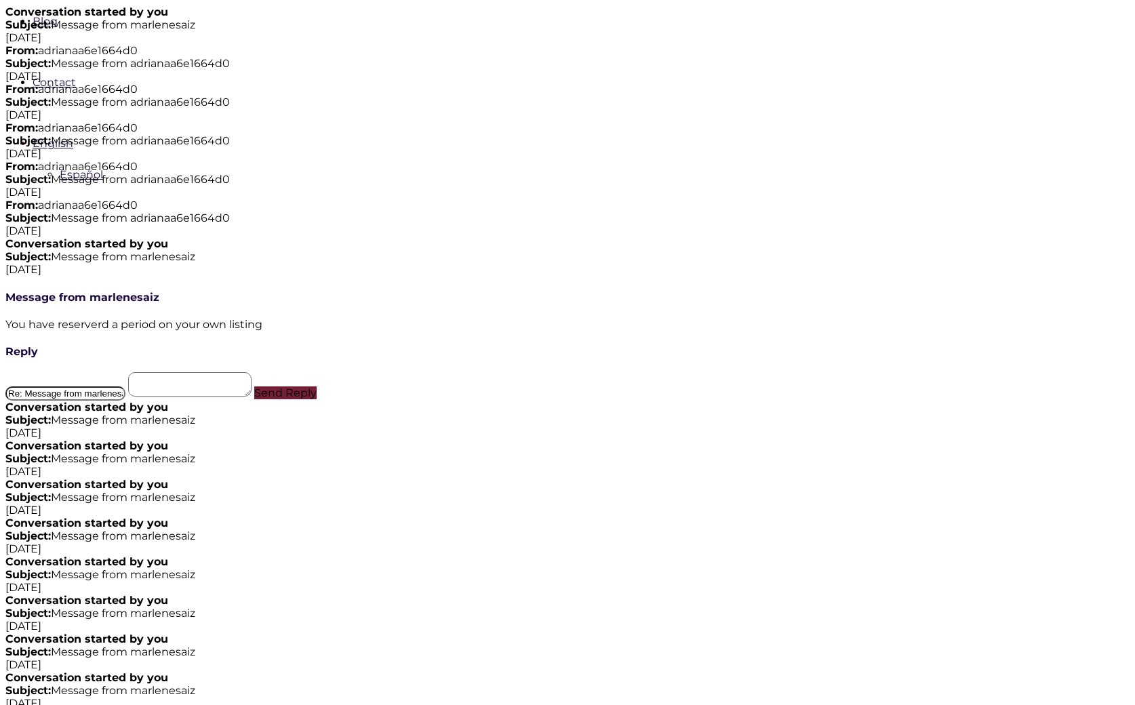
scroll to position [584, 0]
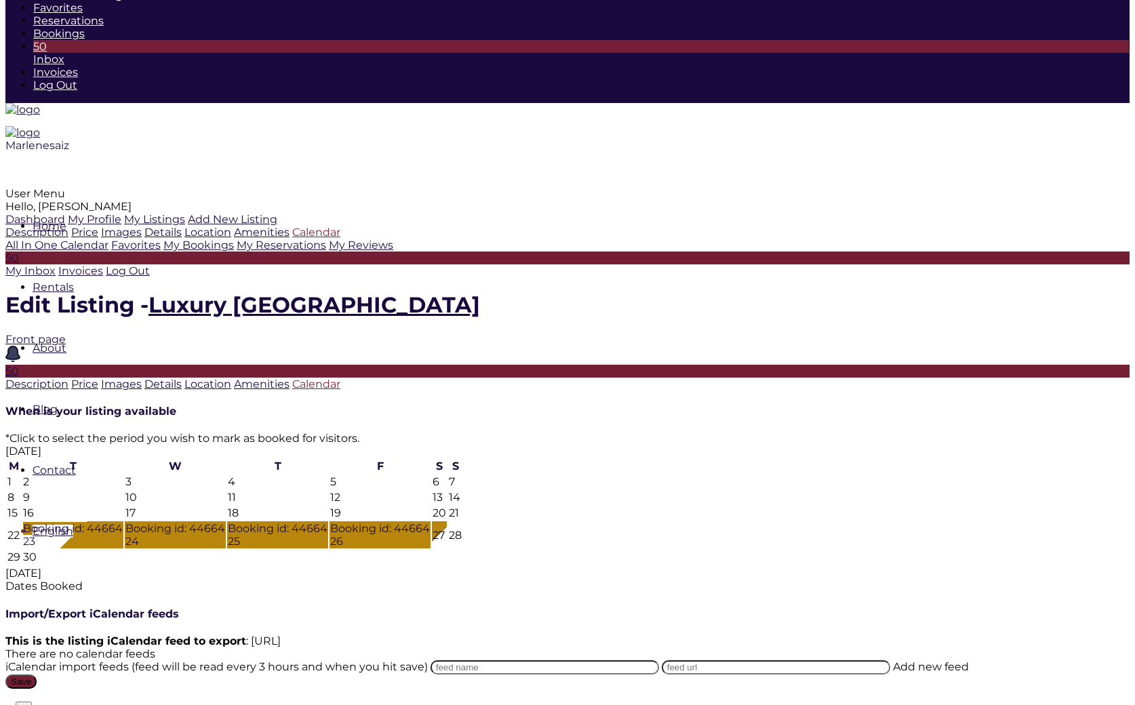
scroll to position [170, 0]
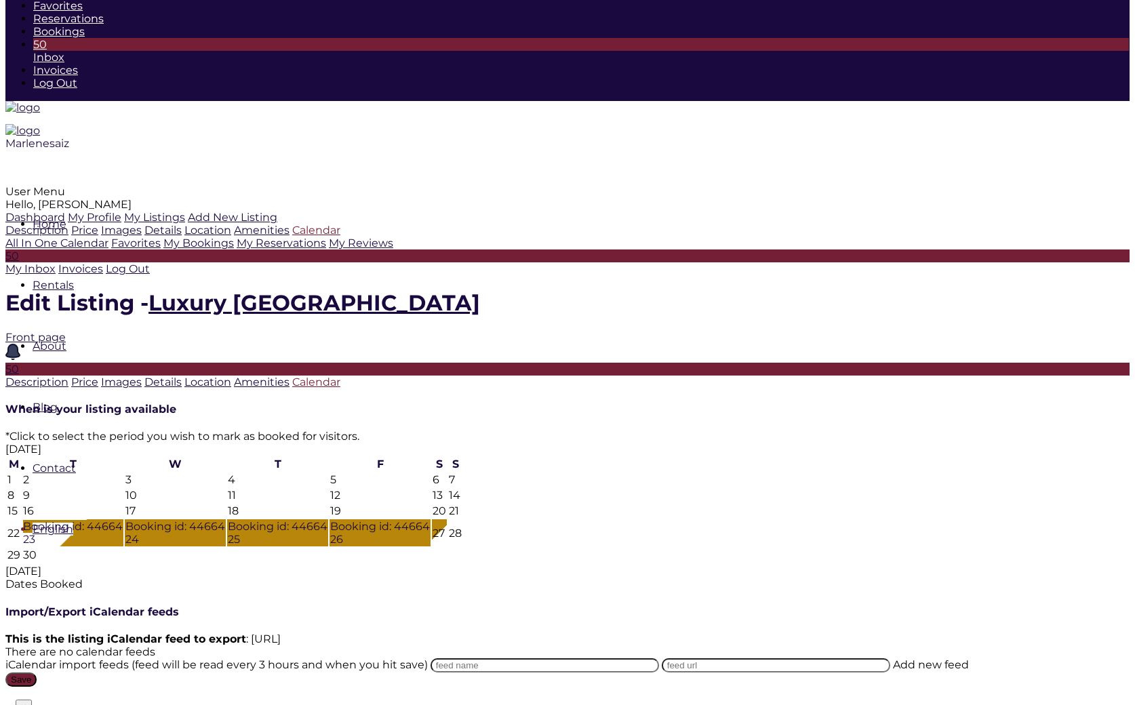
click at [464, 456] on table "M T W T F S S 1 2 3 4 5 6 7 8 9 10 11 12 13 14 15 16 17 18 19 20 21 22 Booking …" at bounding box center [234, 510] width 459 height 109
drag, startPoint x: 596, startPoint y: 350, endPoint x: 423, endPoint y: 348, distance: 173.7
click at [423, 456] on table "M T W T F S S 1 2 3 4 5 6 7 8 9 10 11 12 13 14 15 16 17 18 19 20 21 22 Booking …" at bounding box center [234, 510] width 459 height 109
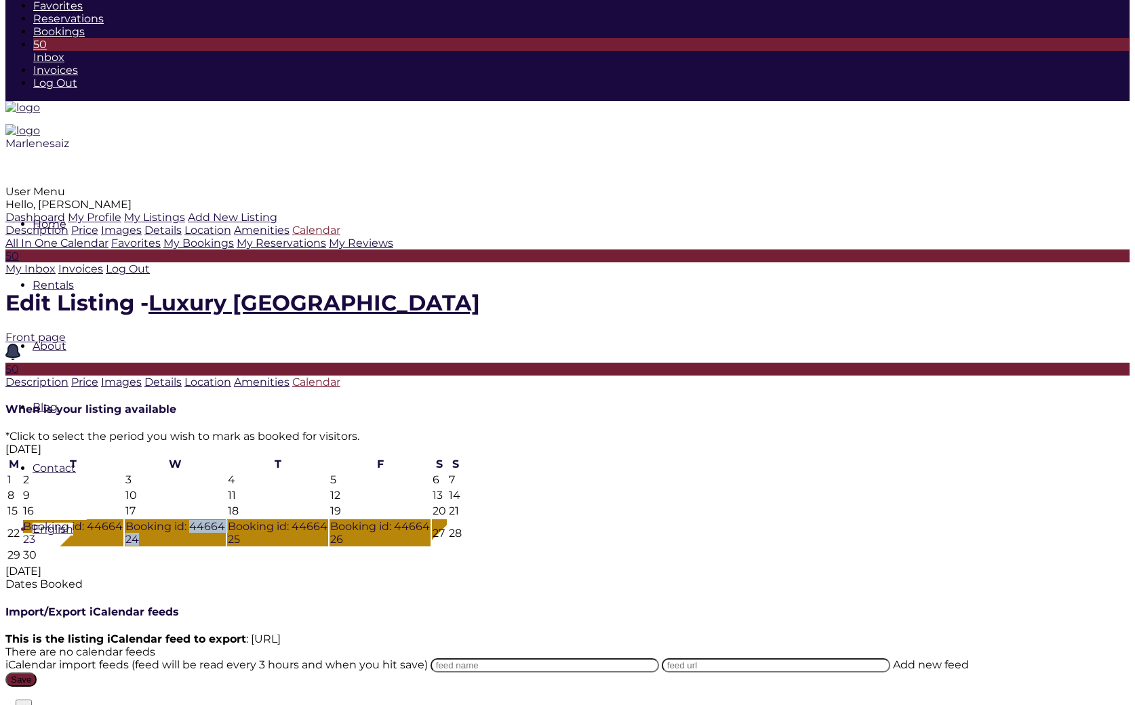
click at [423, 456] on table "M T W T F S S 1 2 3 4 5 6 7 8 9 10 11 12 13 14 15 16 17 18 19 20 21 22 Booking …" at bounding box center [234, 510] width 459 height 109
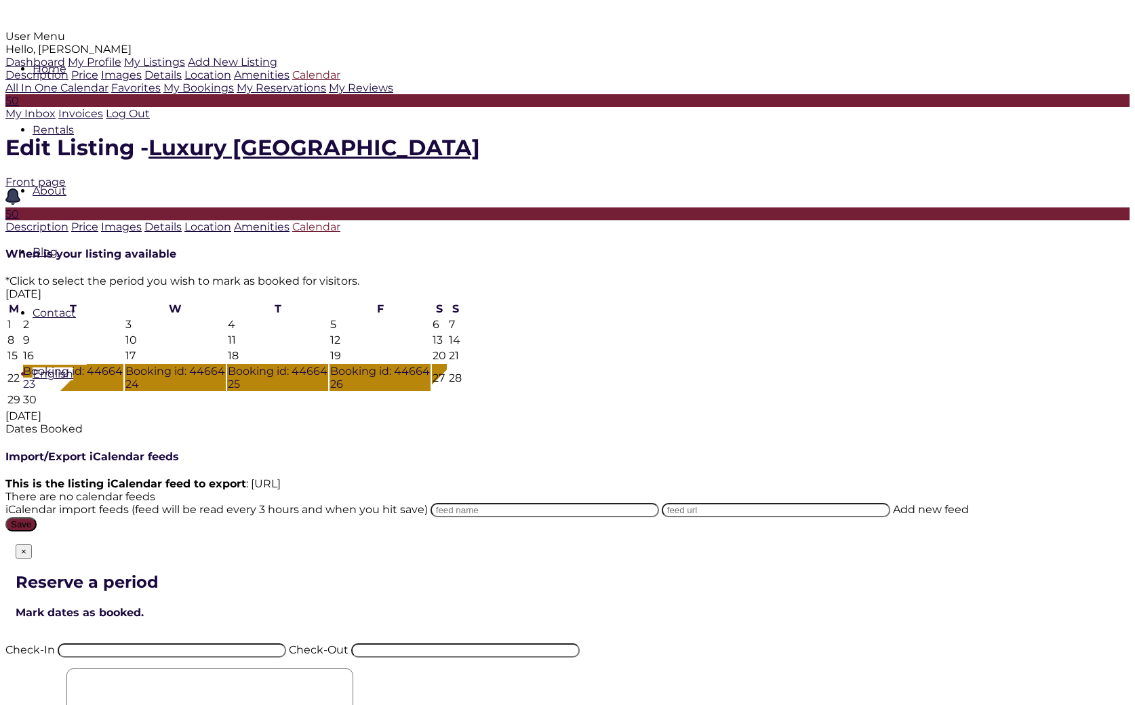
scroll to position [352, 0]
